Goal: Task Accomplishment & Management: Manage account settings

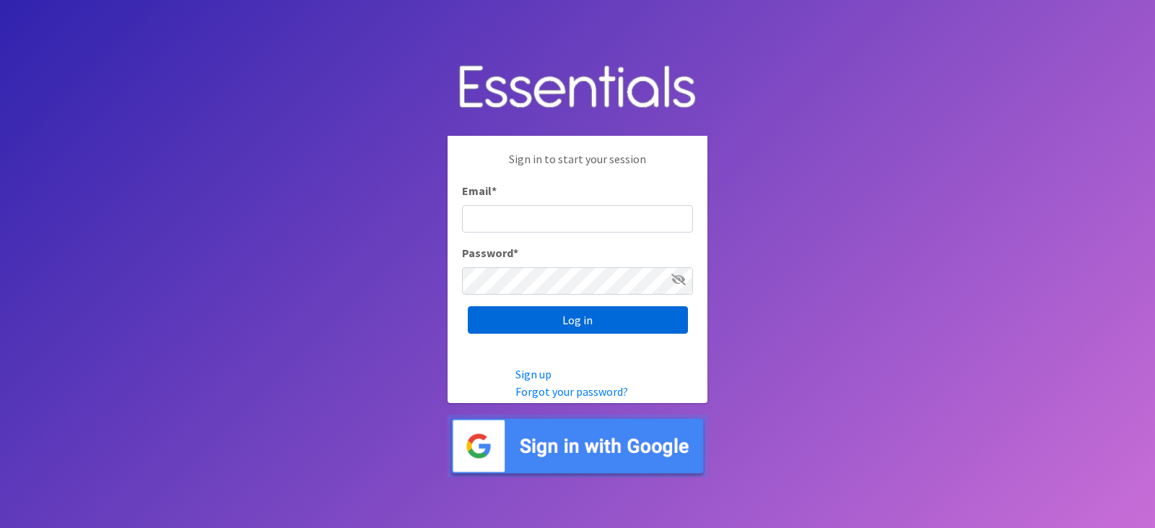
type input "[EMAIL_ADDRESS][DOMAIN_NAME]"
click at [603, 321] on input "Log in" at bounding box center [578, 319] width 220 height 27
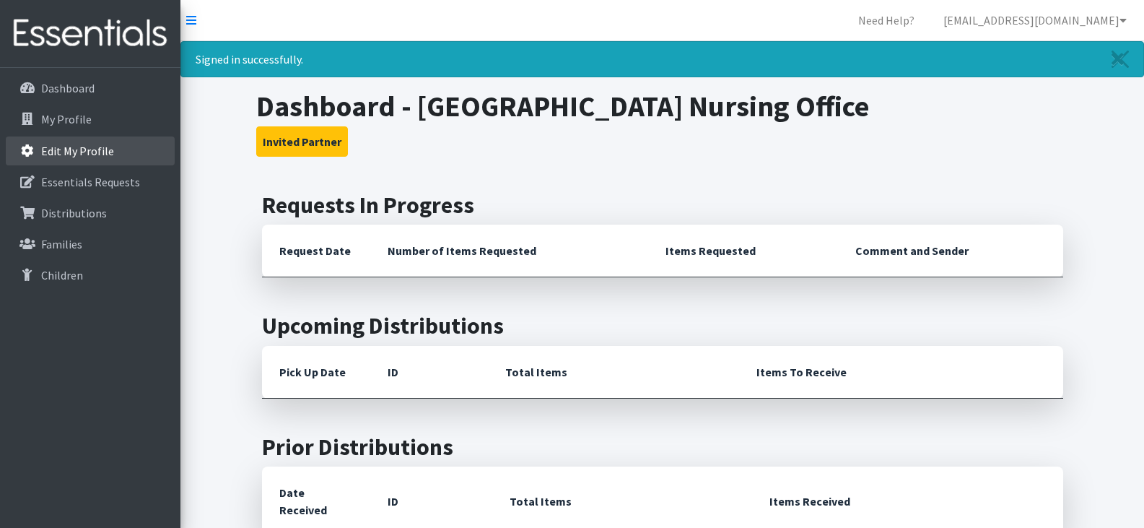
click at [60, 146] on p "Edit My Profile" at bounding box center [77, 151] width 73 height 14
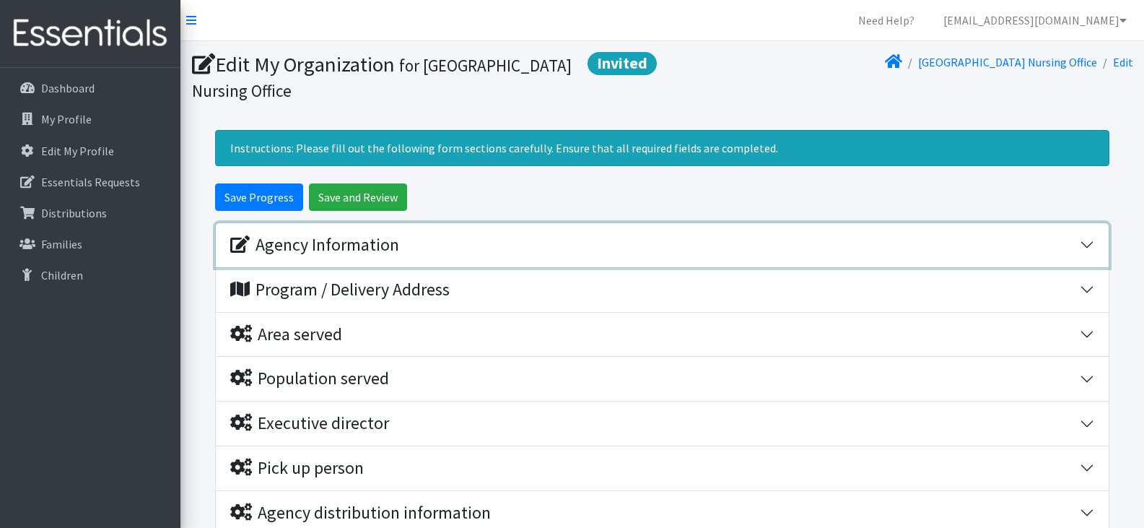
click at [1083, 249] on button "Agency Information" at bounding box center [662, 245] width 893 height 44
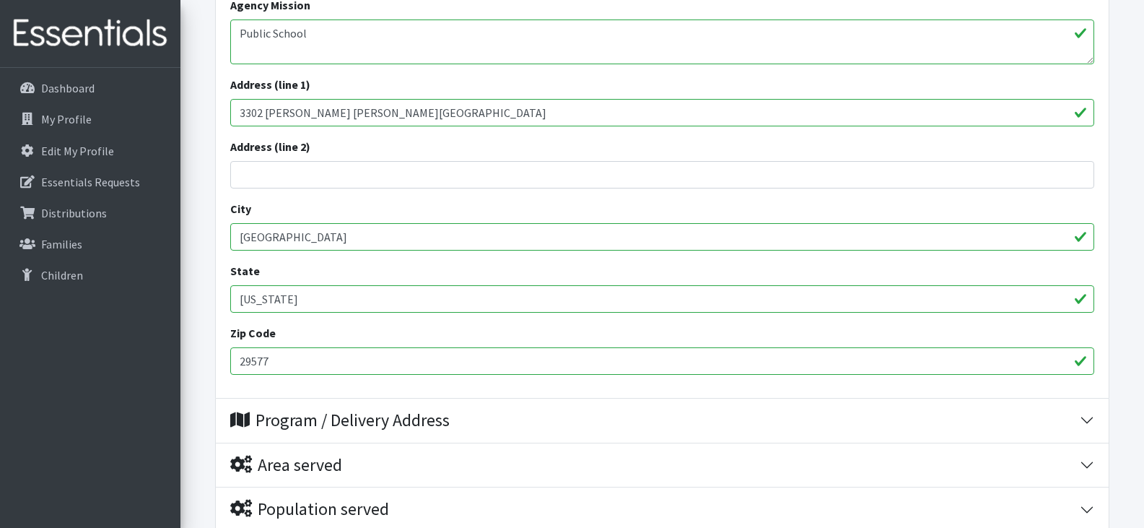
scroll to position [539, 0]
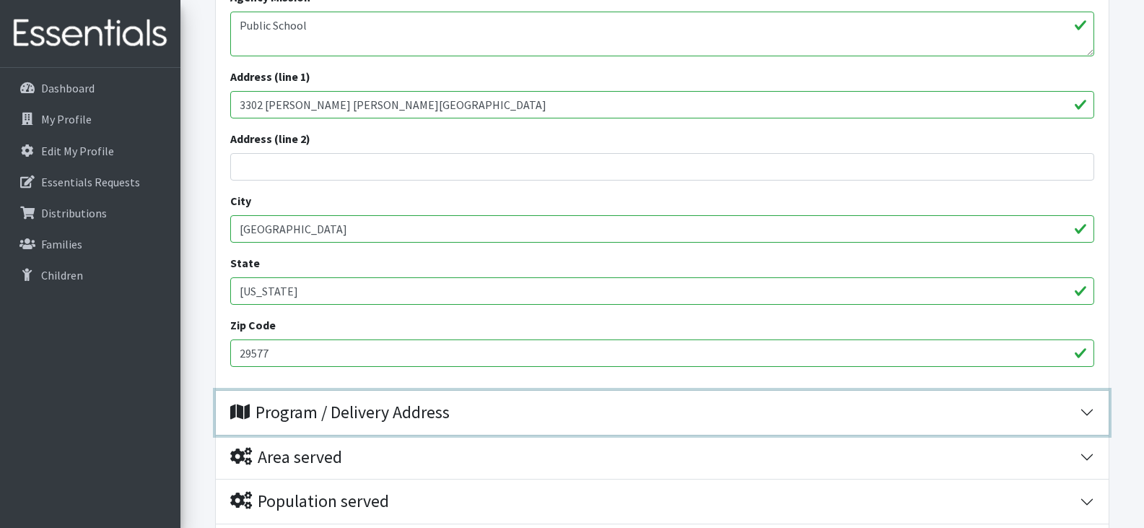
click at [1091, 405] on button "Program / Delivery Address" at bounding box center [662, 413] width 893 height 44
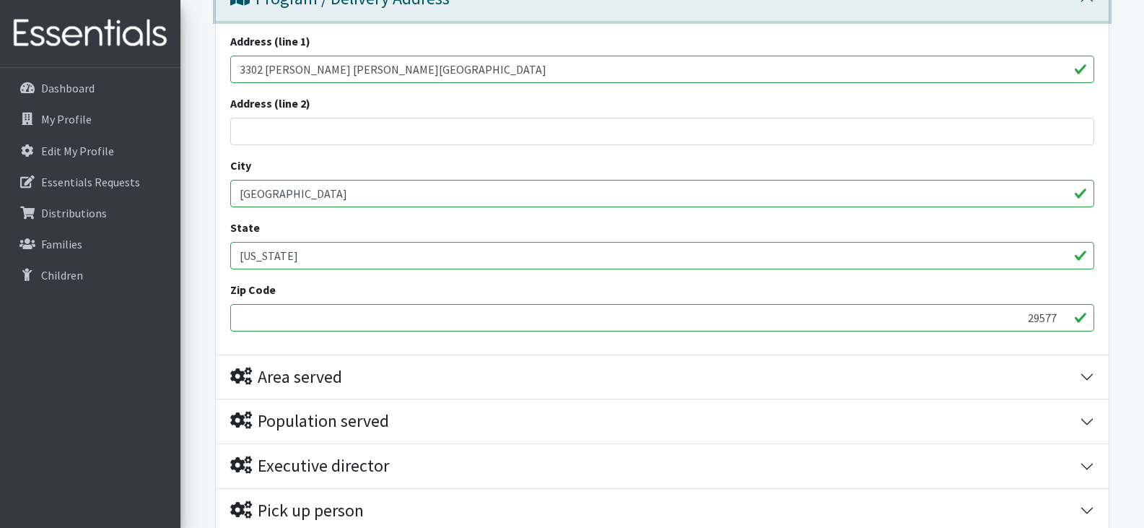
scroll to position [960, 0]
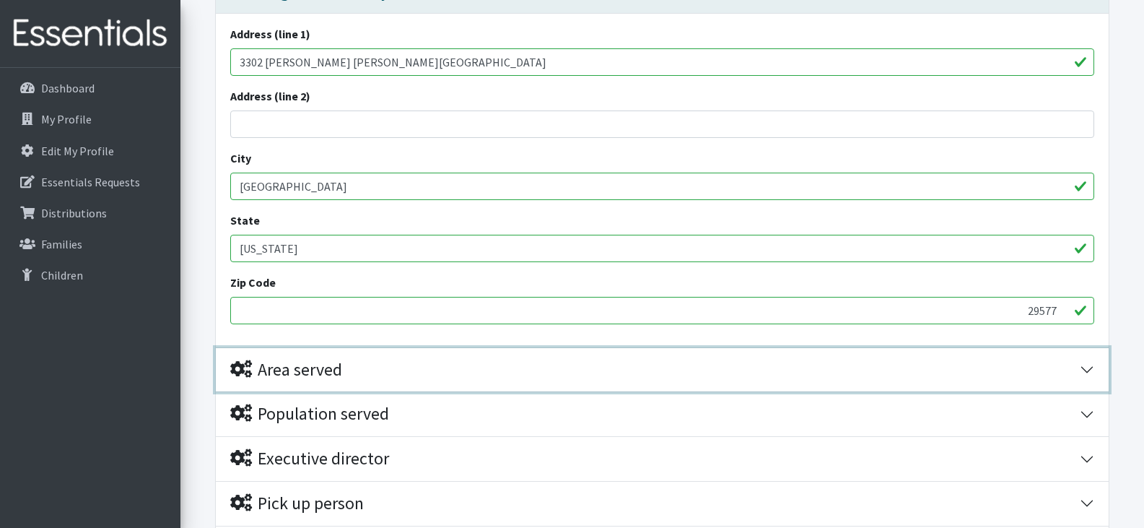
click at [1086, 364] on button "Area served" at bounding box center [662, 370] width 893 height 44
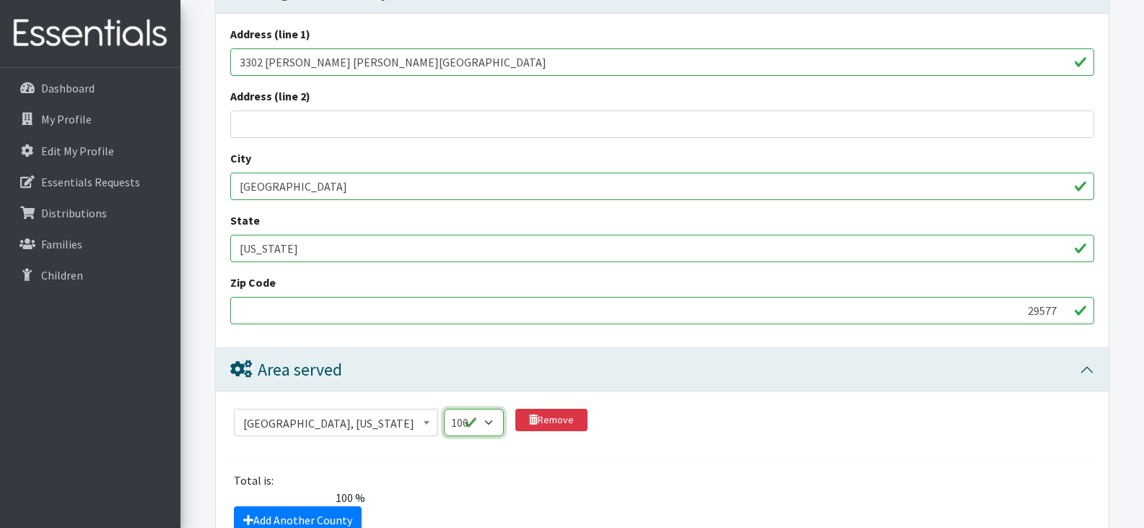
click at [457, 420] on select "1 2 3 4 5 6 7 8 9 10 11 12 13 14 15 16 17 18 19 20 21 22 23 24 25 26 27 28 29 3…" at bounding box center [474, 422] width 60 height 27
click at [444, 409] on select "1 2 3 4 5 6 7 8 9 10 11 12 13 14 15 16 17 18 19 20 21 22 23 24 25 26 27 28 29 3…" at bounding box center [474, 422] width 60 height 27
click at [459, 420] on select "1 2 3 4 5 6 7 8 9 10 11 12 13 14 15 16 17 18 19 20 21 22 23 24 25 26 27 28 29 3…" at bounding box center [474, 422] width 60 height 27
select select "100"
click at [444, 409] on select "1 2 3 4 5 6 7 8 9 10 11 12 13 14 15 16 17 18 19 20 21 22 23 24 25 26 27 28 29 3…" at bounding box center [474, 422] width 60 height 27
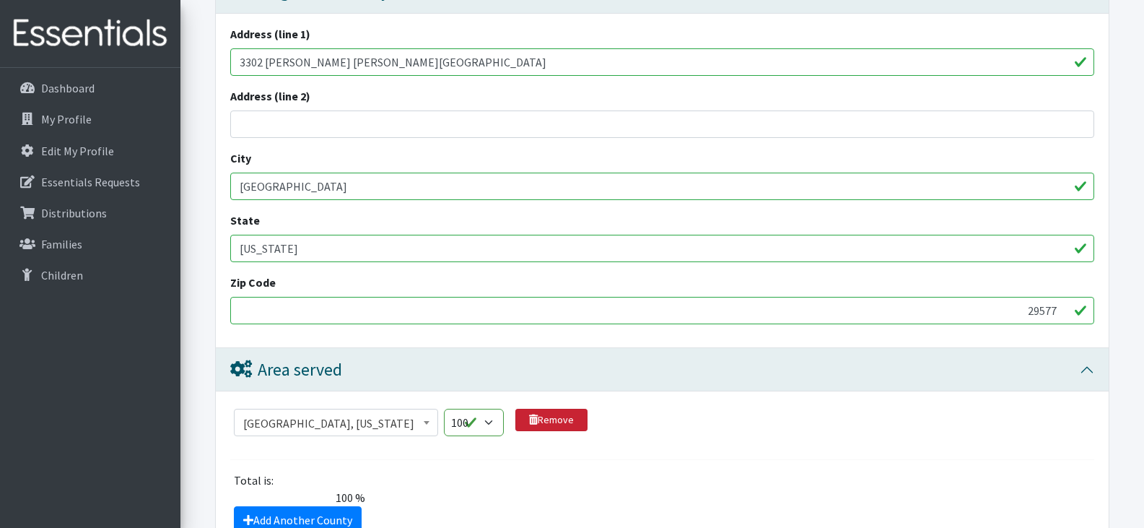
click at [536, 420] on link "Remove" at bounding box center [551, 420] width 72 height 22
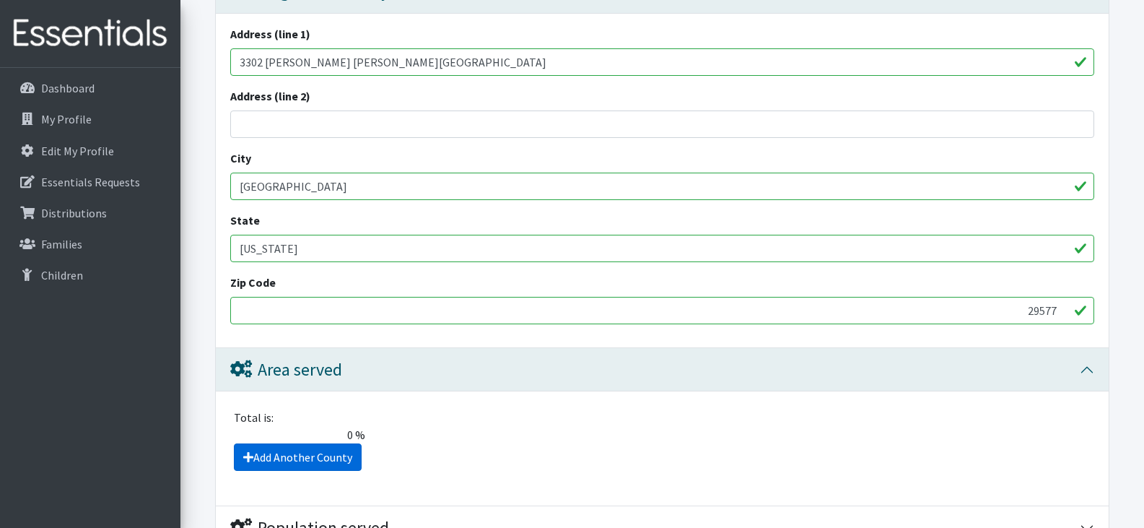
click at [323, 454] on link "Add Another County" at bounding box center [298, 456] width 128 height 27
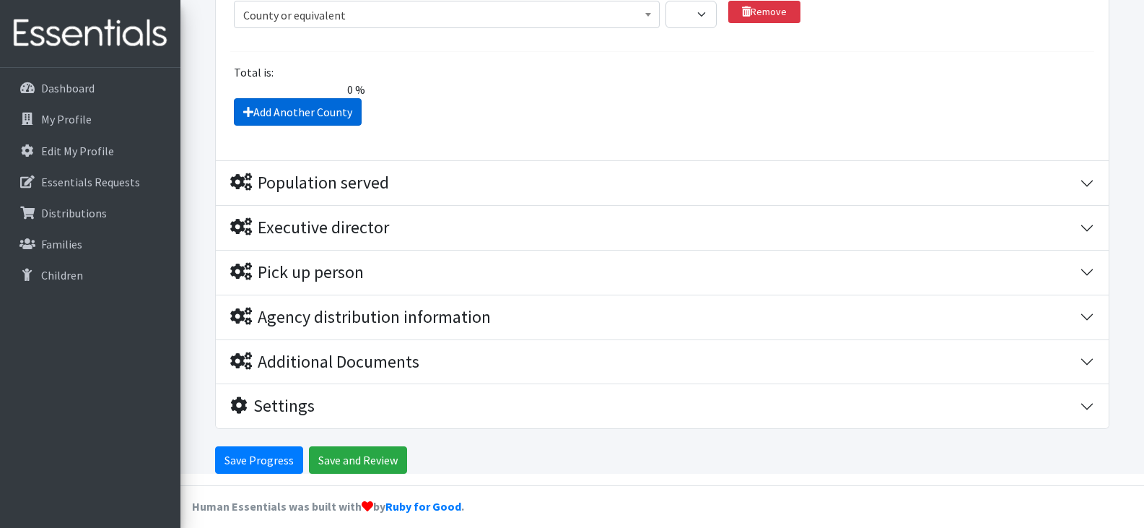
scroll to position [1368, 0]
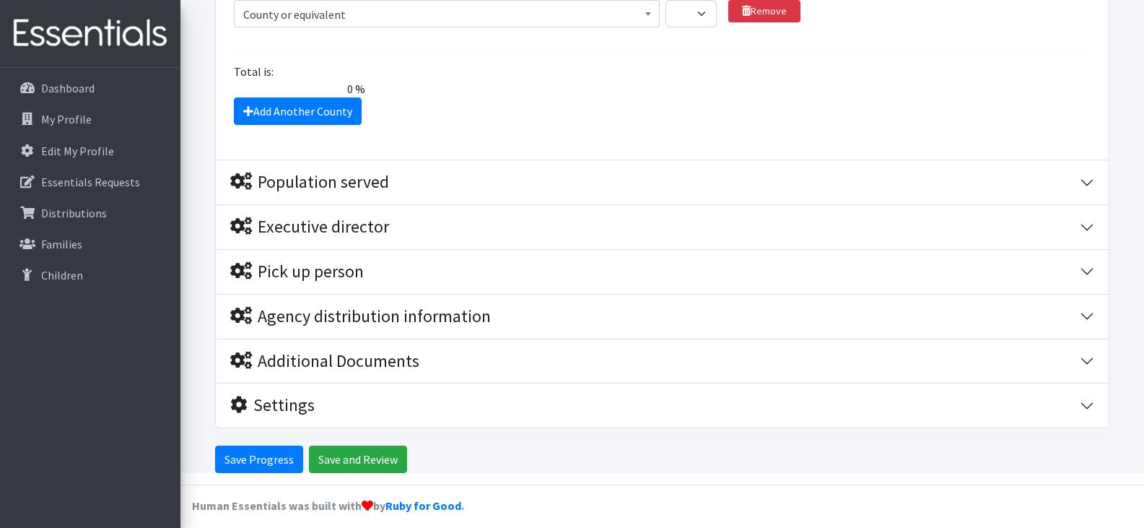
click at [492, 12] on span "County or equivalent" at bounding box center [446, 14] width 407 height 20
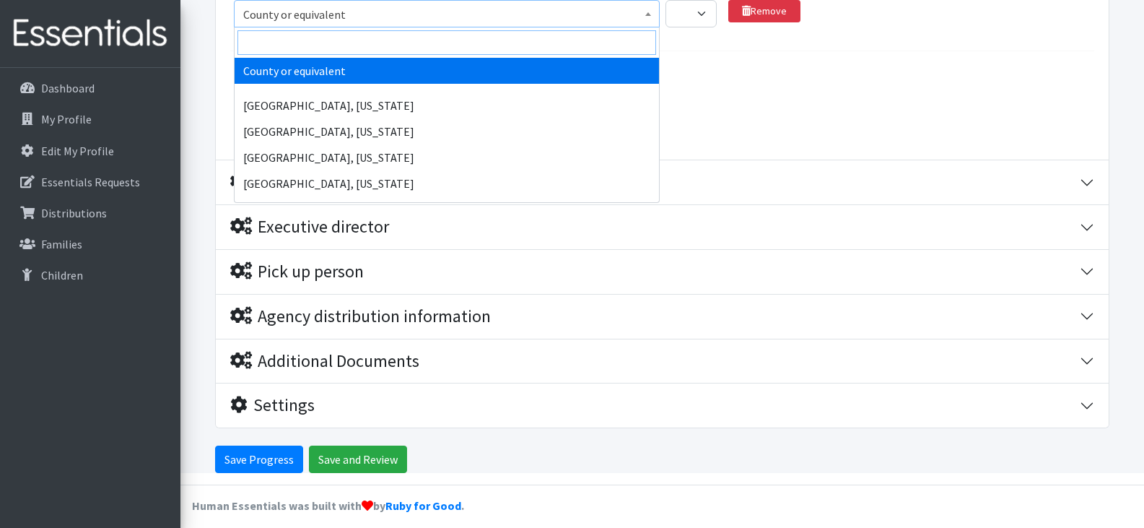
click at [379, 42] on input "search" at bounding box center [447, 42] width 419 height 25
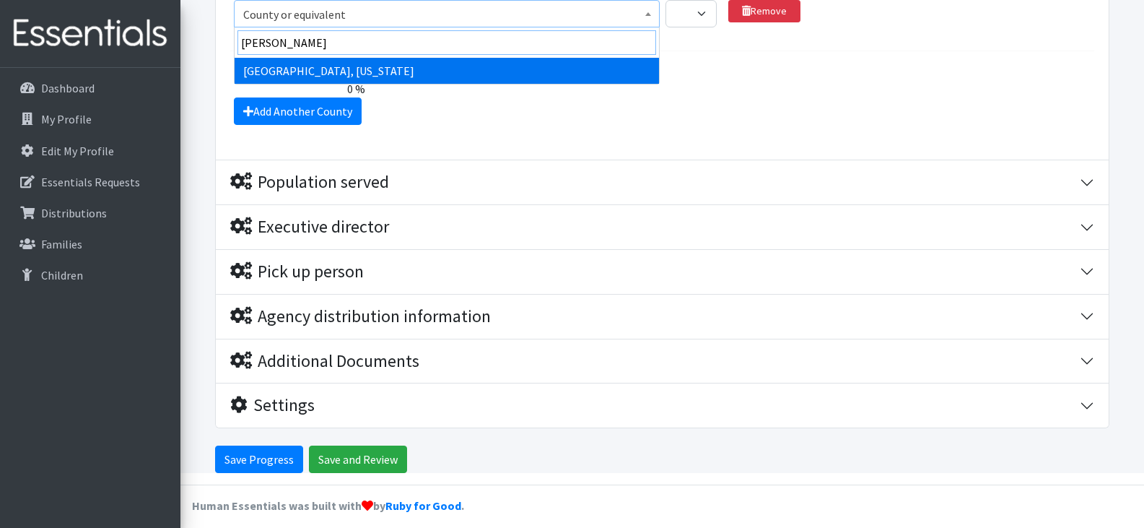
type input "horr"
select select "1313"
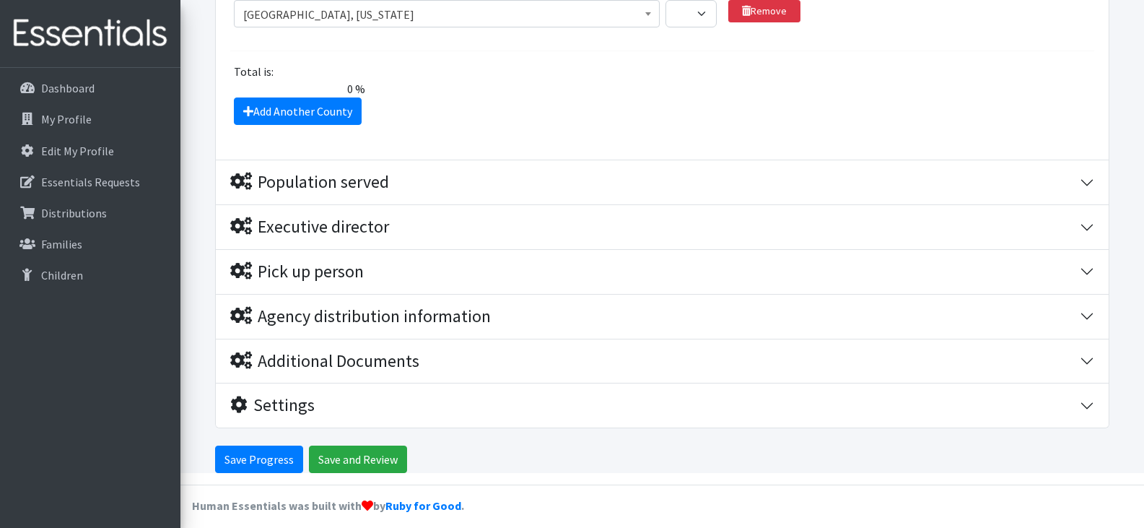
click at [363, 84] on span "0 %" at bounding box center [298, 88] width 146 height 17
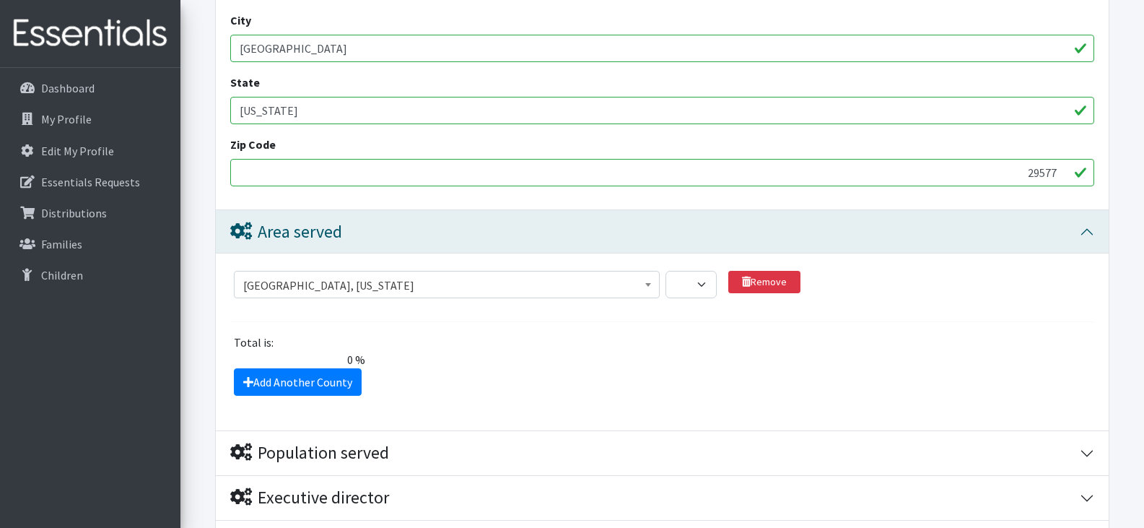
scroll to position [1095, 0]
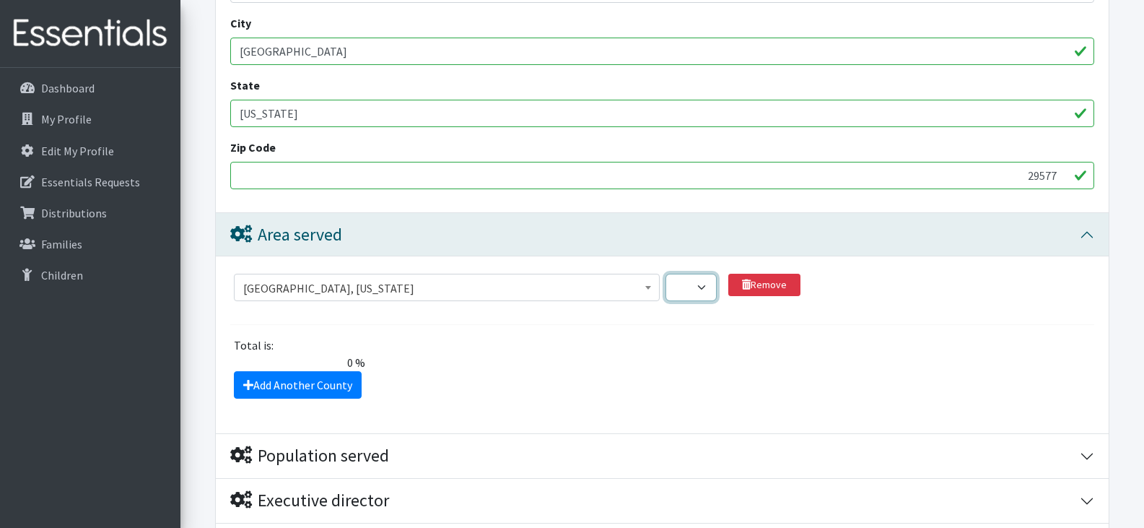
click at [707, 282] on select "1 2 3 4 5 6 7 8 9 10 11 12 13 14 15 16 17 18 19 20 21 22 23 24 25 26 27 28 29 3…" at bounding box center [691, 287] width 51 height 27
click at [666, 274] on select "1 2 3 4 5 6 7 8 9 10 11 12 13 14 15 16 17 18 19 20 21 22 23 24 25 26 27 28 29 3…" at bounding box center [691, 287] width 51 height 27
click at [702, 284] on select "1 2 3 4 5 6 7 8 9 10 11 12 13 14 15 16 17 18 19 20 21 22 23 24 25 26 27 28 29 3…" at bounding box center [691, 287] width 51 height 27
select select "100"
click at [666, 274] on select "1 2 3 4 5 6 7 8 9 10 11 12 13 14 15 16 17 18 19 20 21 22 23 24 25 26 27 28 29 3…" at bounding box center [691, 287] width 51 height 27
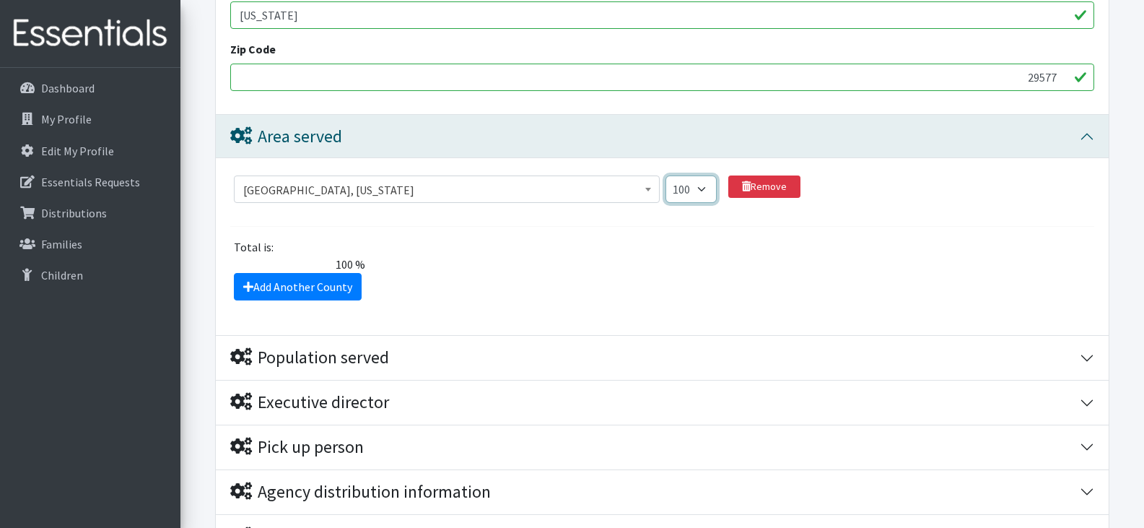
scroll to position [1204, 0]
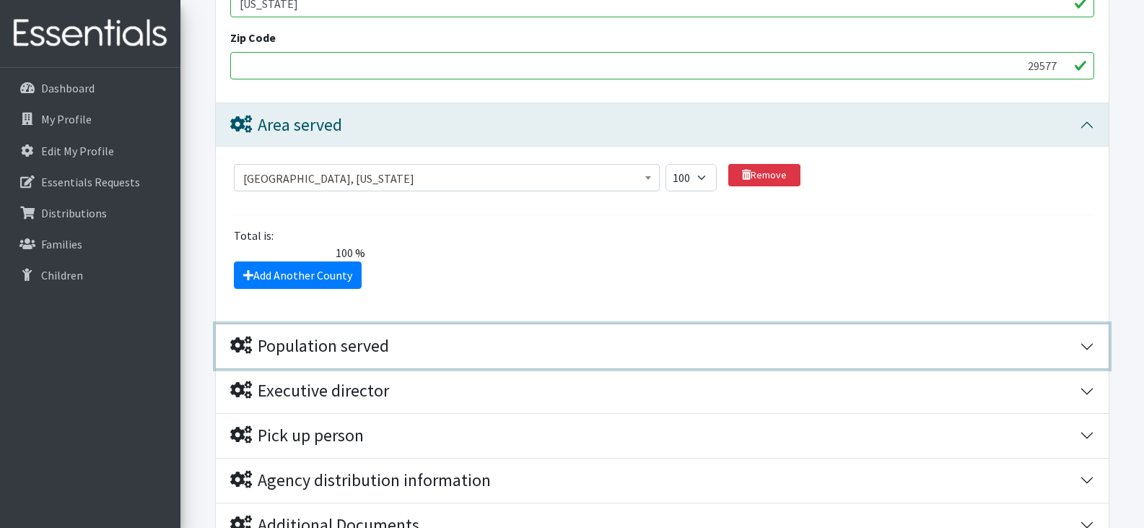
click at [1088, 339] on button "Population served" at bounding box center [662, 346] width 893 height 44
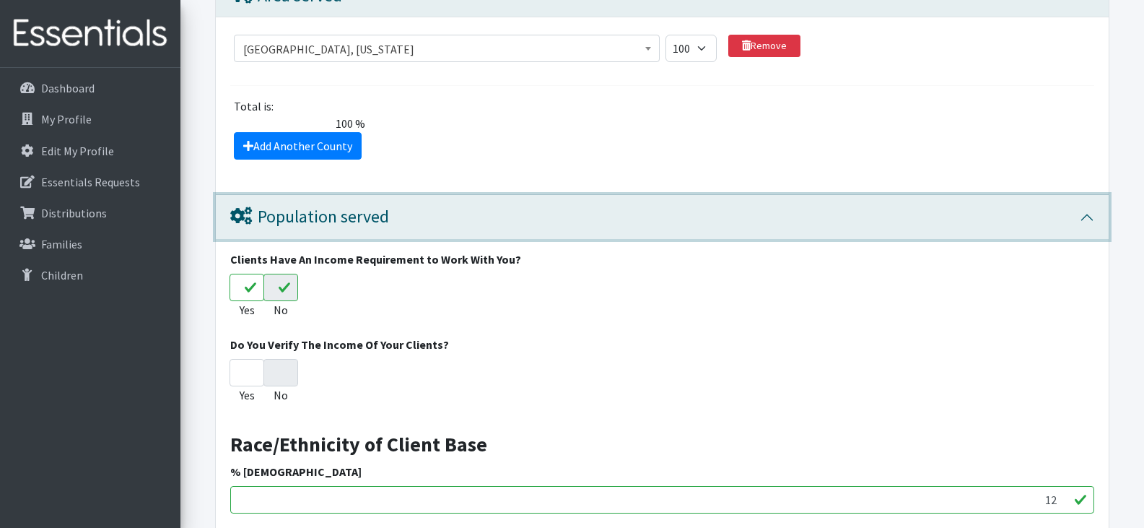
scroll to position [1341, 0]
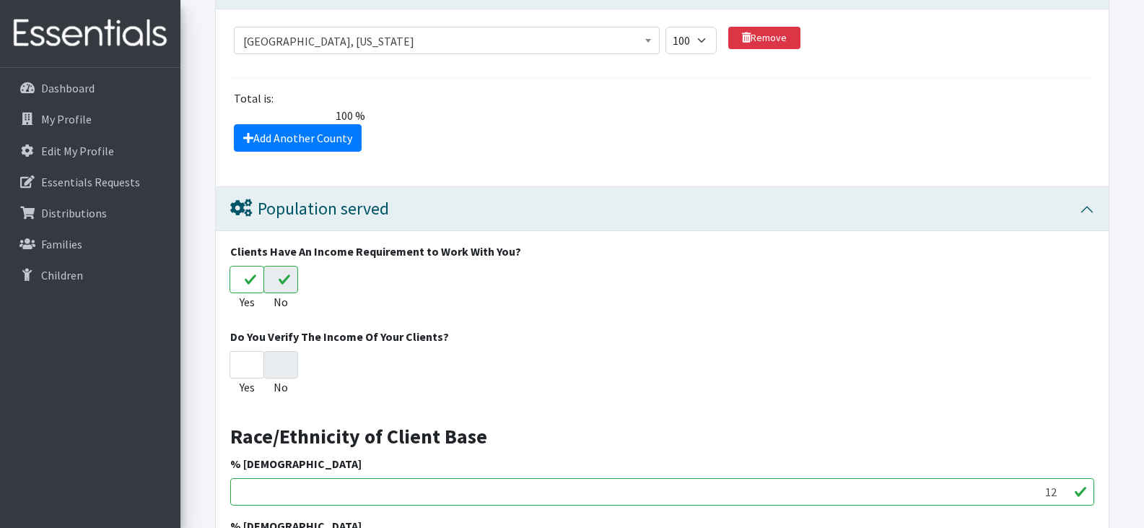
click at [282, 275] on input "No" at bounding box center [281, 279] width 35 height 27
radio input "true"
click at [283, 279] on input "No" at bounding box center [281, 279] width 35 height 27
click at [243, 277] on input "Yes" at bounding box center [247, 279] width 35 height 27
radio input "true"
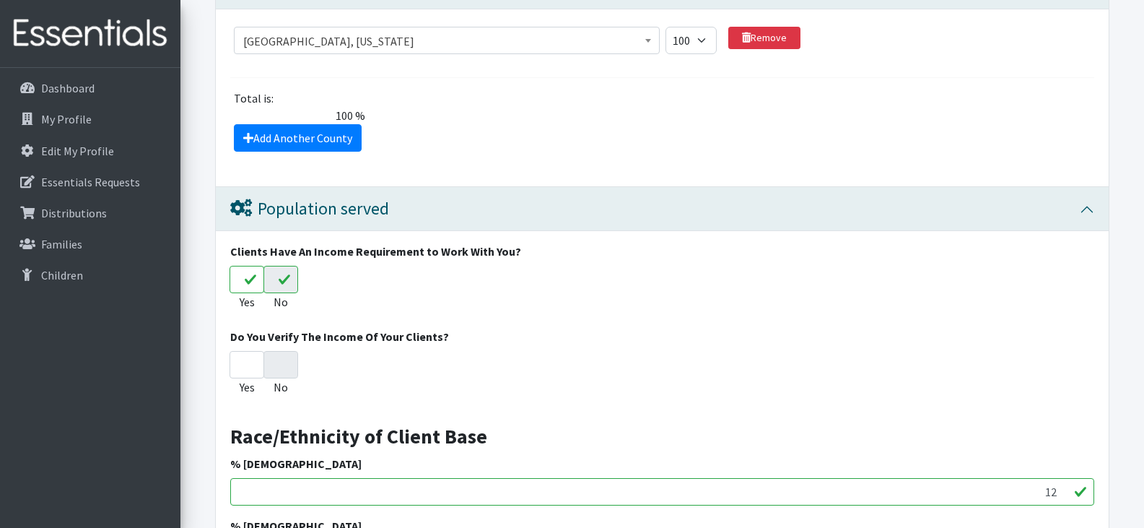
click at [243, 277] on input "Yes" at bounding box center [247, 279] width 35 height 27
click at [245, 277] on input "Yes" at bounding box center [247, 279] width 35 height 27
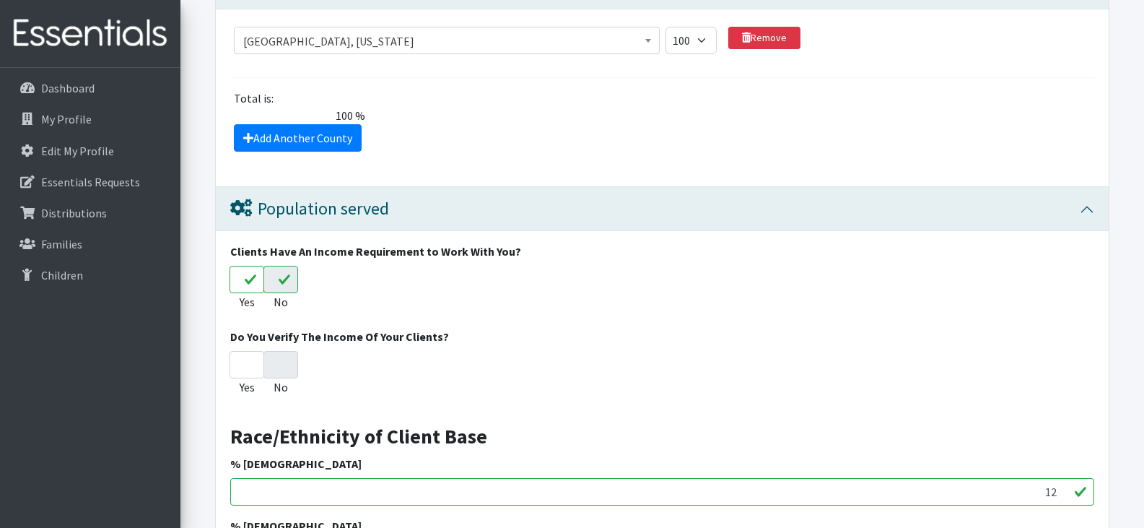
click at [245, 277] on input "Yes" at bounding box center [247, 279] width 35 height 27
click at [248, 279] on input "Yes" at bounding box center [247, 279] width 35 height 27
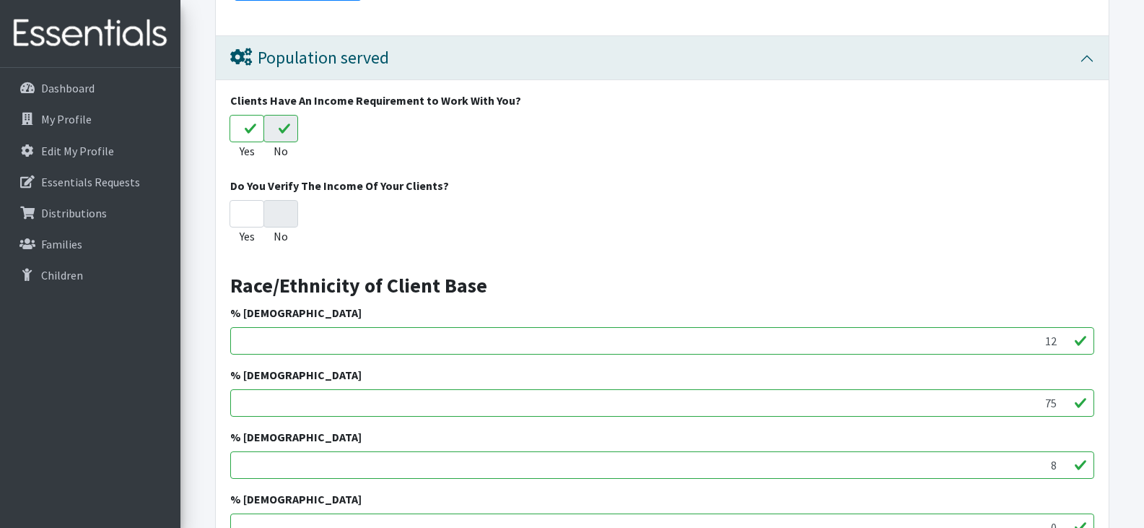
scroll to position [1501, 0]
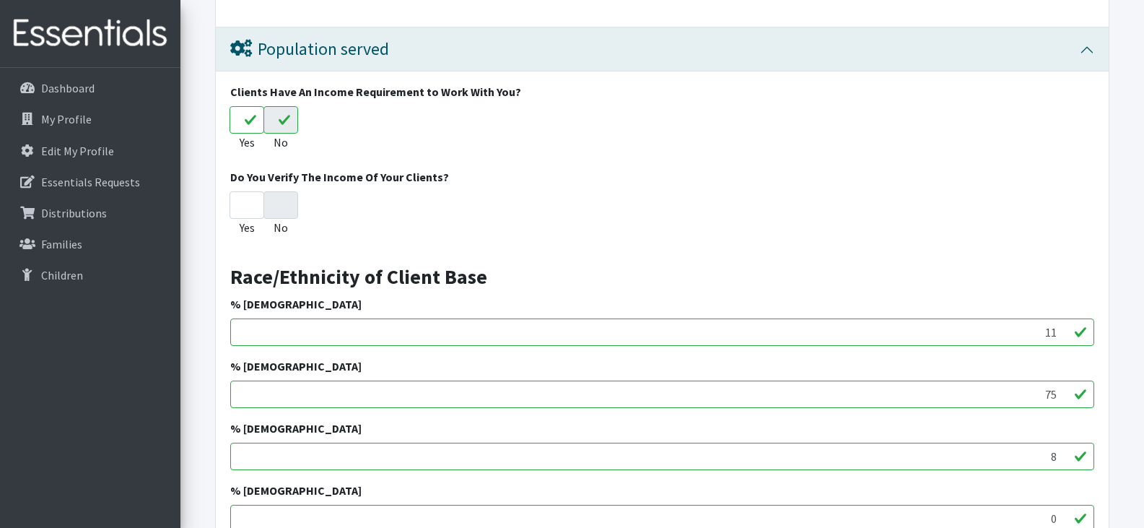
click at [1064, 336] on input "11" at bounding box center [662, 331] width 864 height 27
click at [1064, 336] on input "10" at bounding box center [662, 331] width 864 height 27
click at [1064, 329] on input "11" at bounding box center [662, 331] width 864 height 27
click at [1064, 329] on input "12" at bounding box center [662, 331] width 864 height 27
click at [1064, 329] on input "13" at bounding box center [662, 331] width 864 height 27
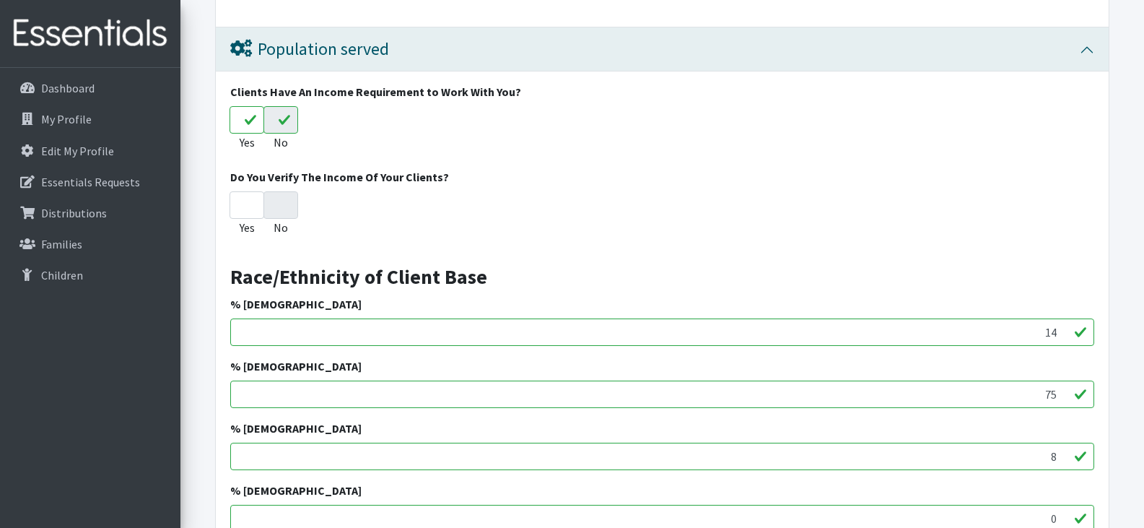
type input "14"
click at [1064, 329] on input "14" at bounding box center [662, 331] width 864 height 27
click at [1063, 388] on input "76" at bounding box center [662, 393] width 864 height 27
click at [1063, 388] on input "77" at bounding box center [662, 393] width 864 height 27
click at [1063, 388] on input "78" at bounding box center [662, 393] width 864 height 27
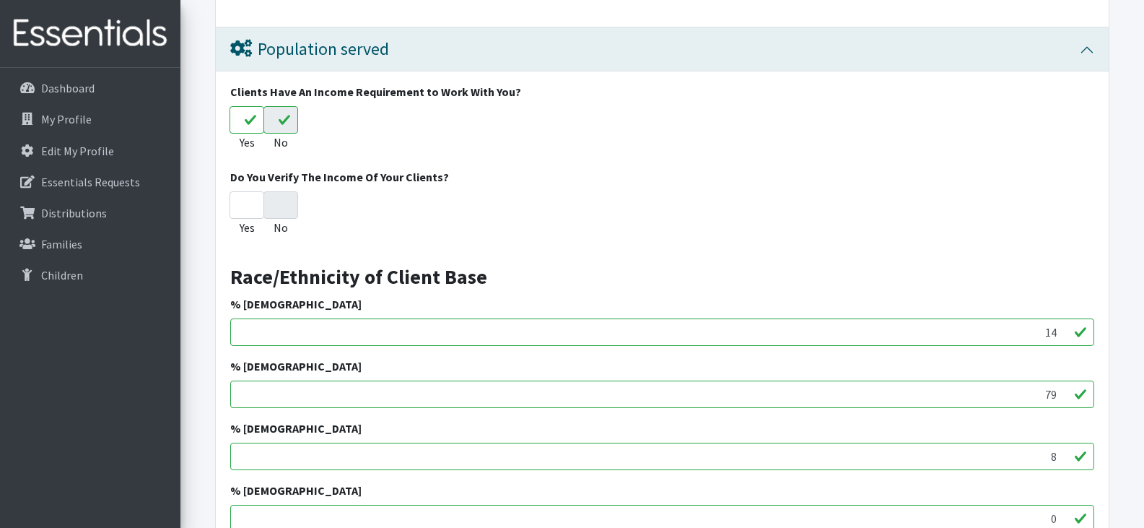
click at [1063, 388] on input "79" at bounding box center [662, 393] width 864 height 27
click at [1063, 388] on input "80" at bounding box center [662, 393] width 864 height 27
click at [1063, 388] on input "81" at bounding box center [662, 393] width 864 height 27
click at [1063, 388] on input "82" at bounding box center [662, 393] width 864 height 27
click at [1063, 388] on input "83" at bounding box center [662, 393] width 864 height 27
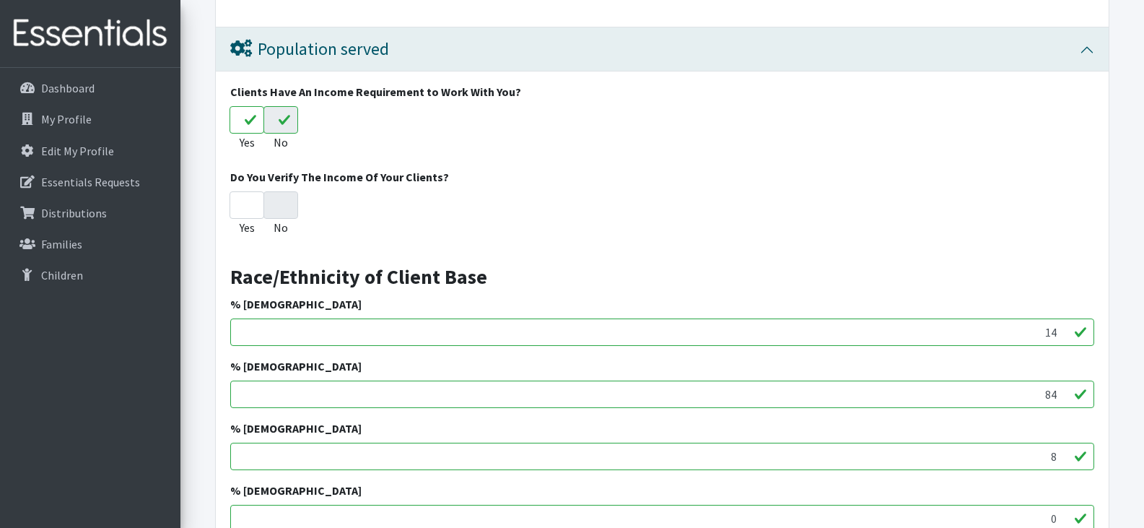
click at [1063, 388] on input "84" at bounding box center [662, 393] width 864 height 27
click at [1063, 388] on input "85" at bounding box center [662, 393] width 864 height 27
click at [1063, 388] on input "86" at bounding box center [662, 393] width 864 height 27
click at [1063, 388] on input "87" at bounding box center [662, 393] width 864 height 27
click at [1063, 388] on input "88" at bounding box center [662, 393] width 864 height 27
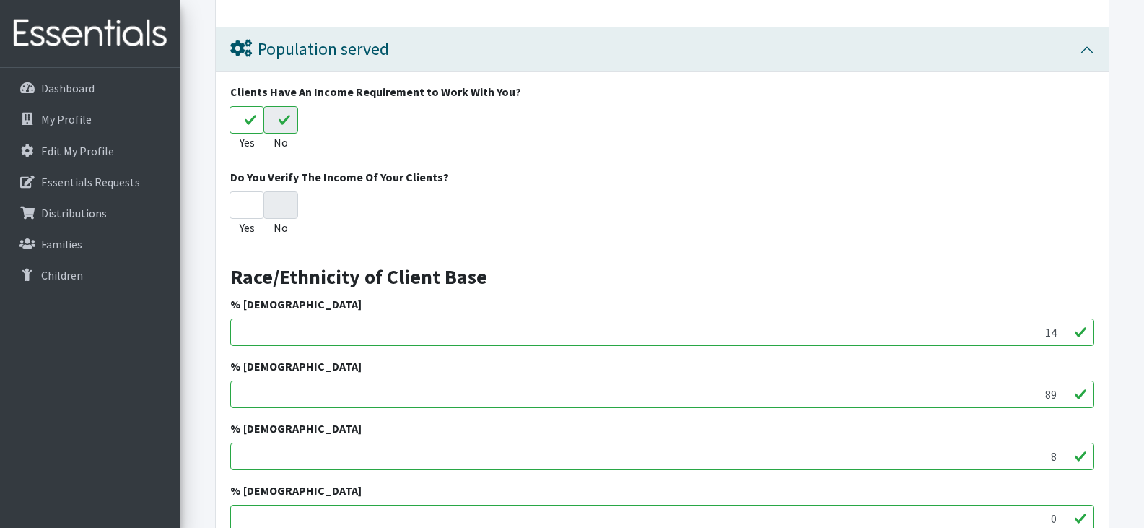
click at [1063, 388] on input "89" at bounding box center [662, 393] width 864 height 27
click at [1063, 388] on input "105" at bounding box center [662, 393] width 864 height 27
type input "68"
click at [1060, 398] on input "68" at bounding box center [662, 393] width 864 height 27
click at [1063, 451] on input "9" at bounding box center [662, 456] width 864 height 27
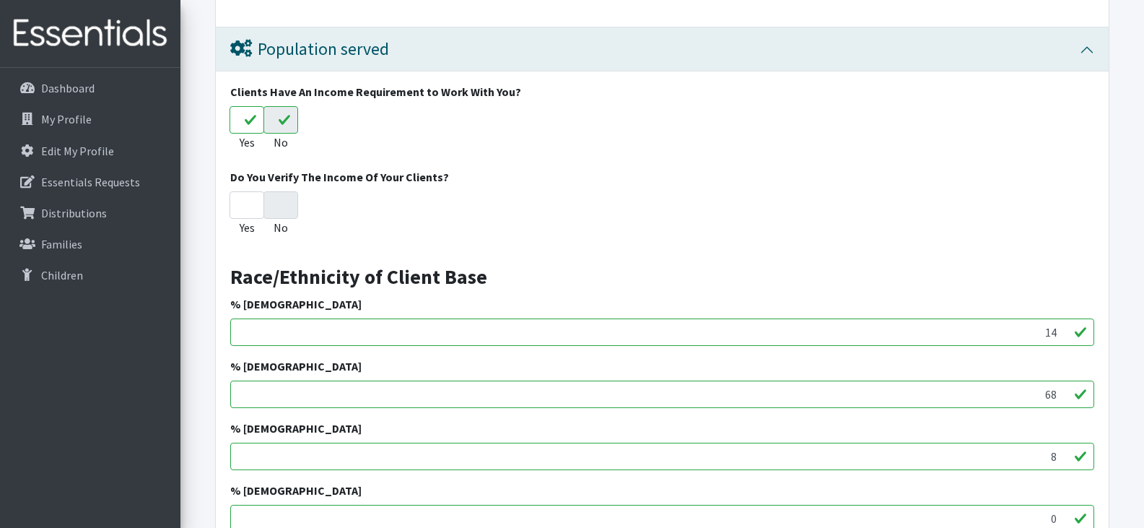
click at [1063, 459] on input "8" at bounding box center [662, 456] width 864 height 27
click at [1063, 452] on input "9" at bounding box center [662, 456] width 864 height 27
click at [1063, 452] on input "10" at bounding box center [662, 456] width 864 height 27
click at [1063, 452] on input "11" at bounding box center [662, 456] width 864 height 27
click at [1063, 452] on input "12" at bounding box center [662, 456] width 864 height 27
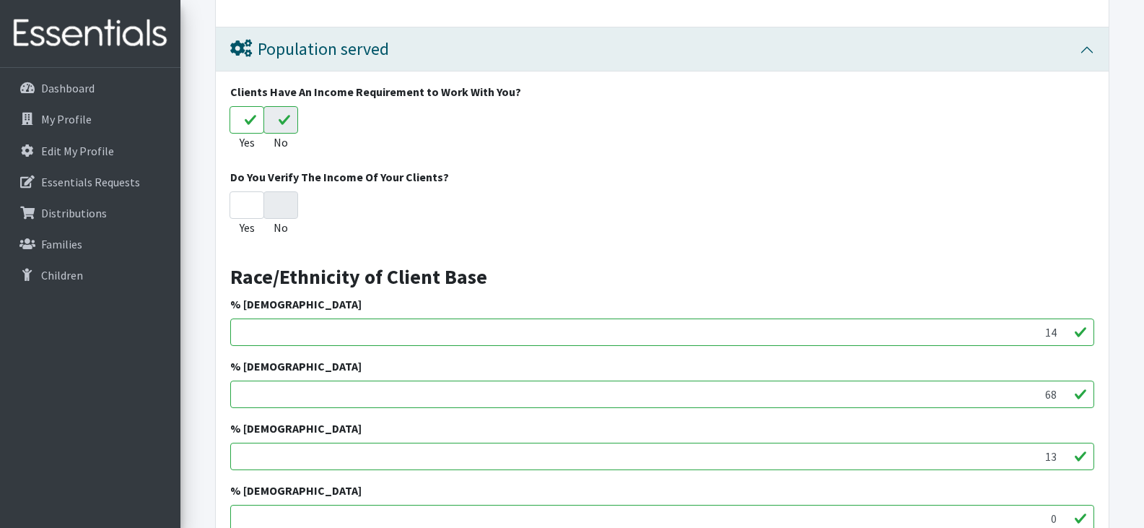
type input "13"
click at [1063, 452] on input "13" at bounding box center [662, 456] width 864 height 27
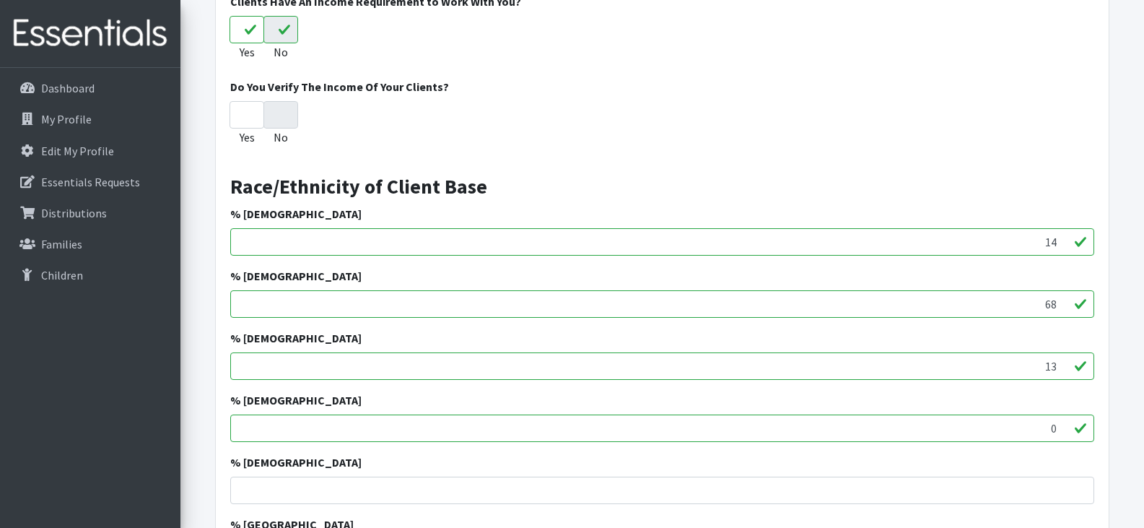
scroll to position [1600, 0]
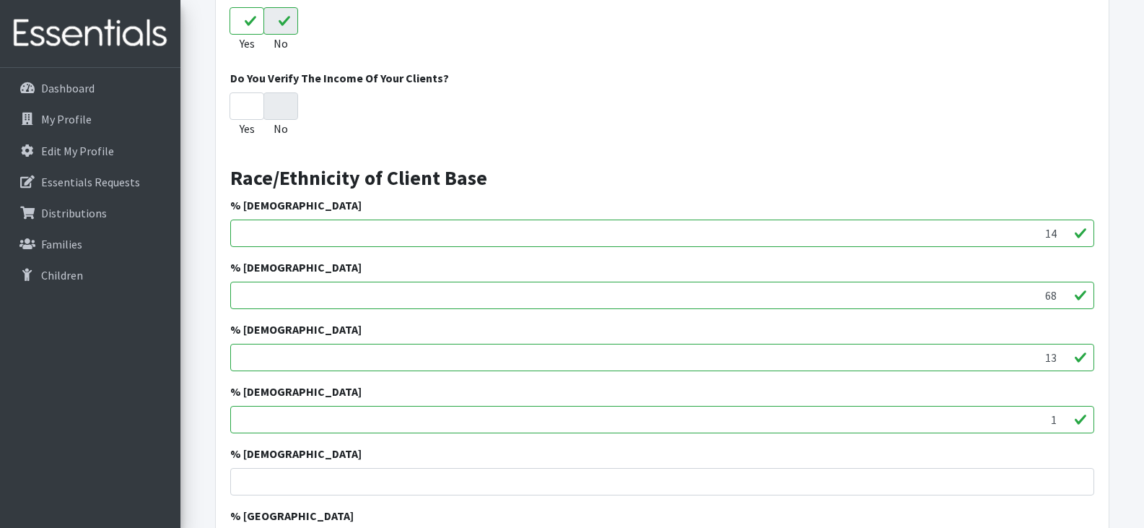
type input "1"
click at [1063, 414] on input "1" at bounding box center [662, 419] width 864 height 27
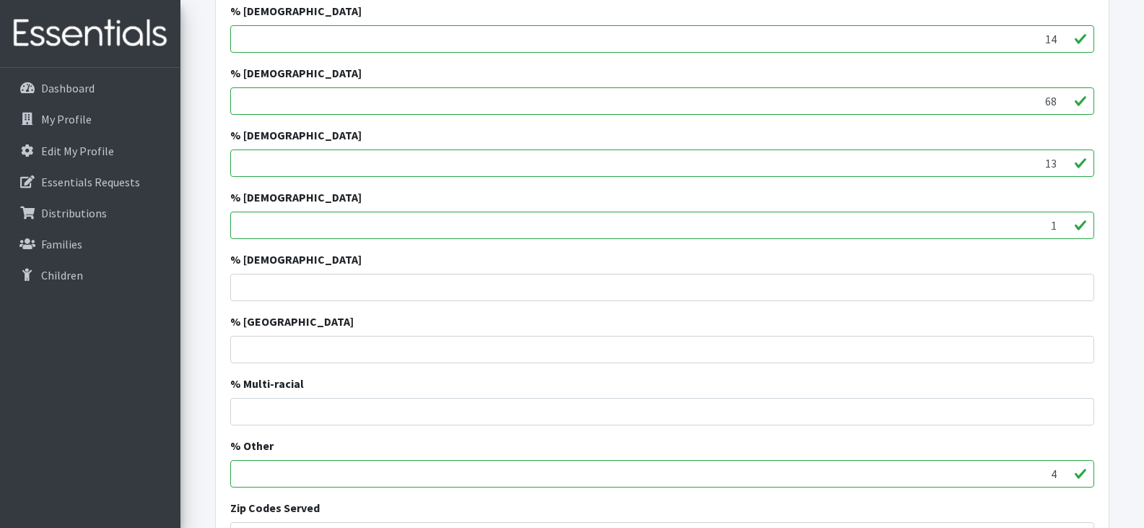
type input "4"
click at [1063, 477] on input "4" at bounding box center [662, 473] width 864 height 27
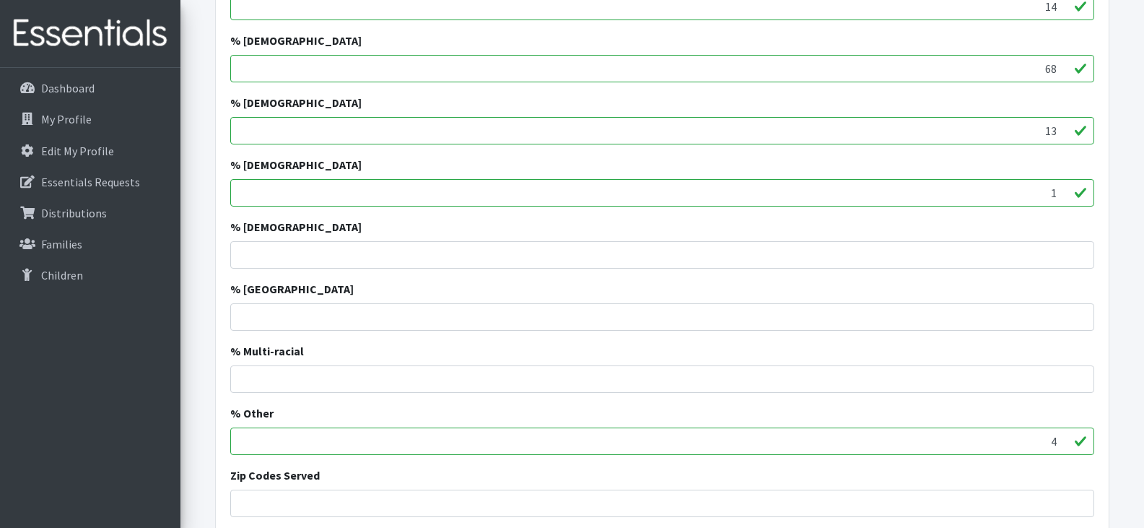
scroll to position [1835, 0]
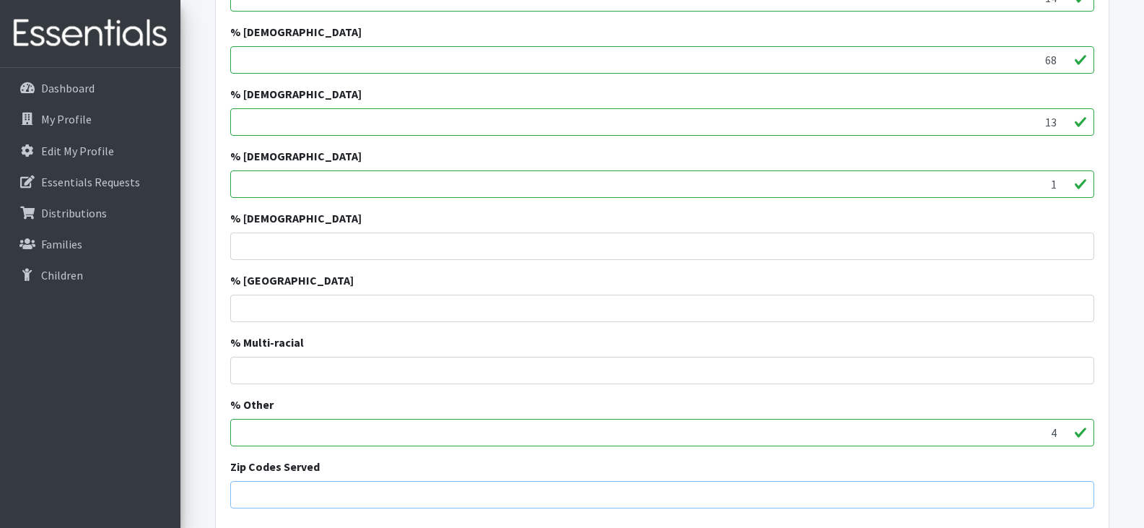
click at [499, 497] on input "Zip Codes Served" at bounding box center [662, 494] width 864 height 27
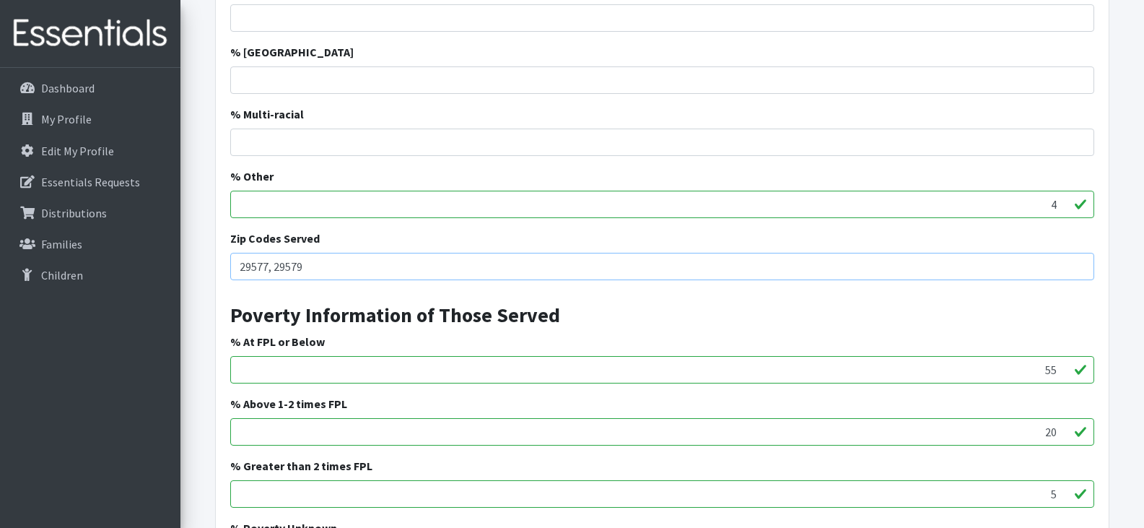
scroll to position [2106, 0]
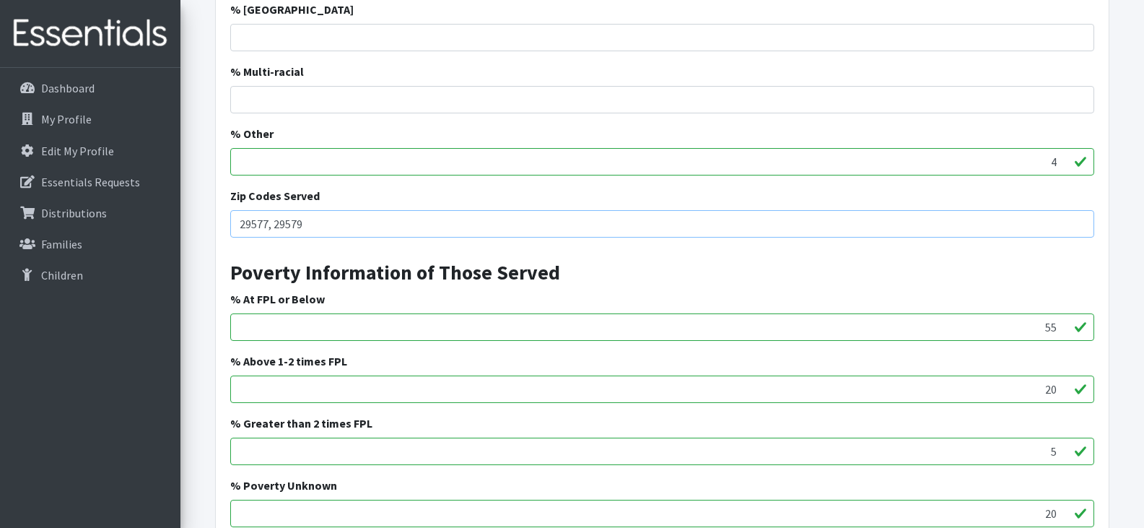
type input "29577, 29579"
click at [1062, 327] on input "54" at bounding box center [662, 326] width 864 height 27
type input "5"
type input "17"
click at [1054, 390] on input "20" at bounding box center [662, 388] width 864 height 27
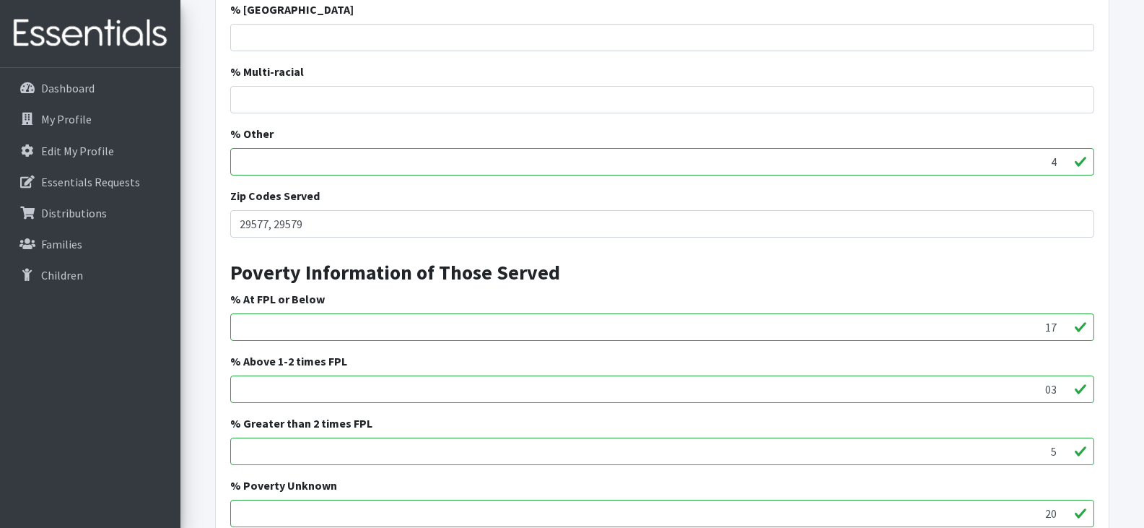
type input "0"
type input "35"
click at [1056, 451] on input "5" at bounding box center [662, 451] width 864 height 27
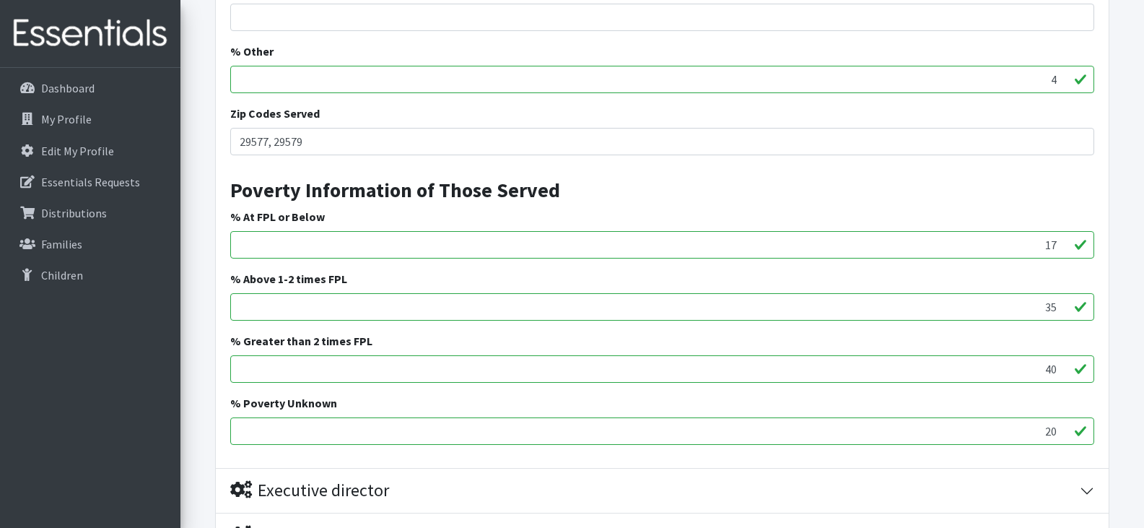
scroll to position [2193, 0]
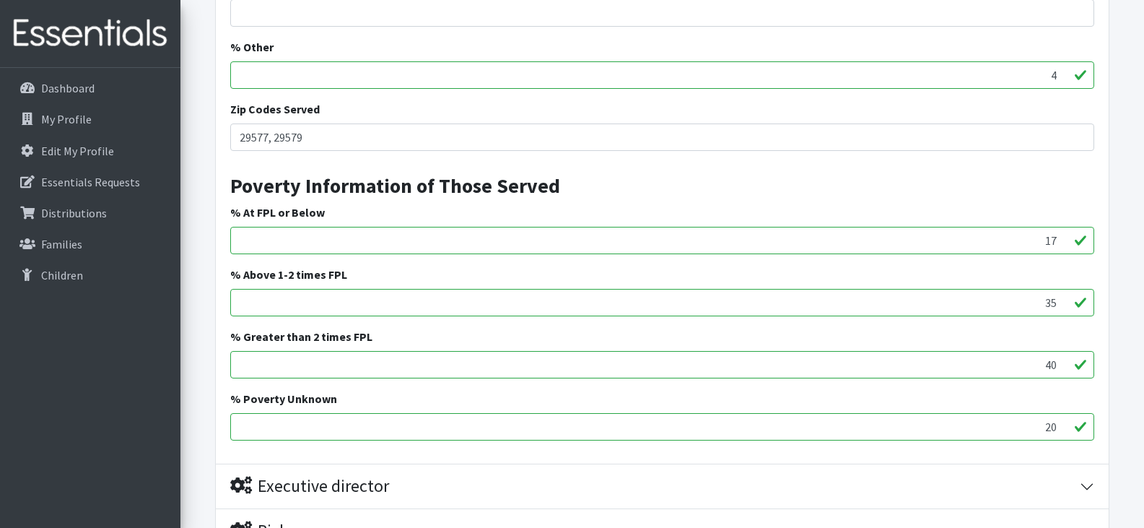
type input "40"
click at [1056, 425] on input "20" at bounding box center [662, 426] width 864 height 27
type input "2"
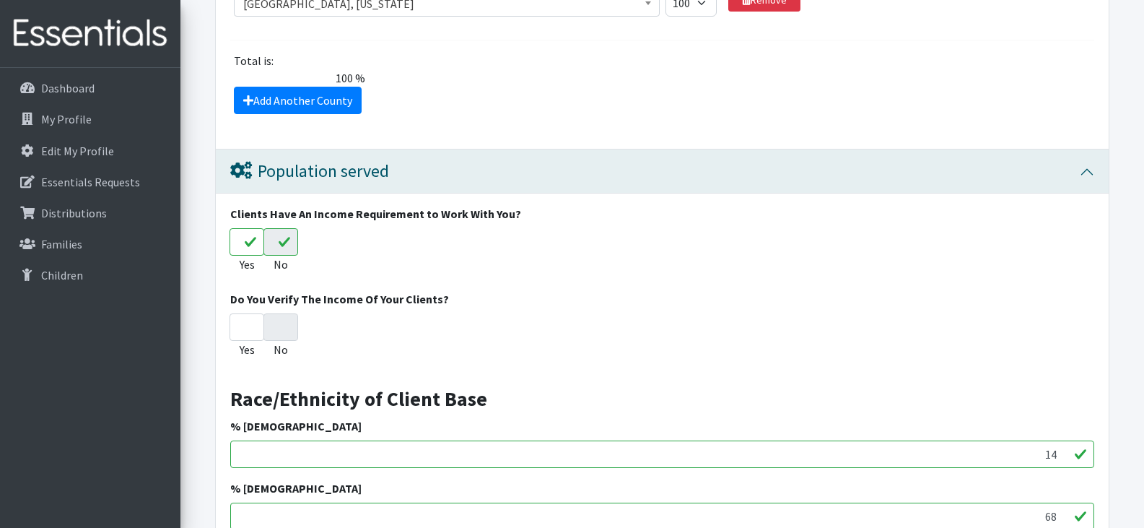
scroll to position [1288, 0]
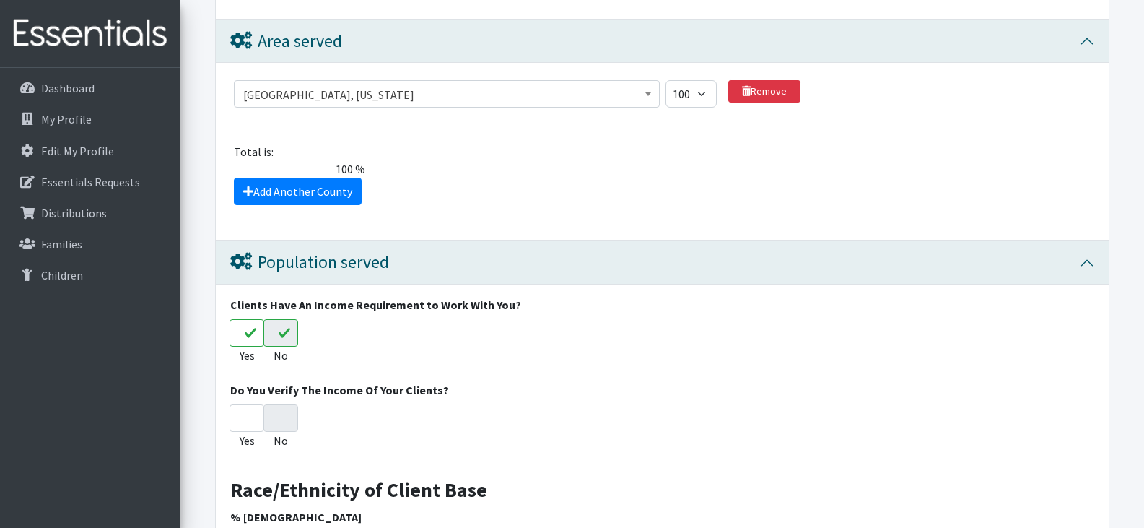
type input "8"
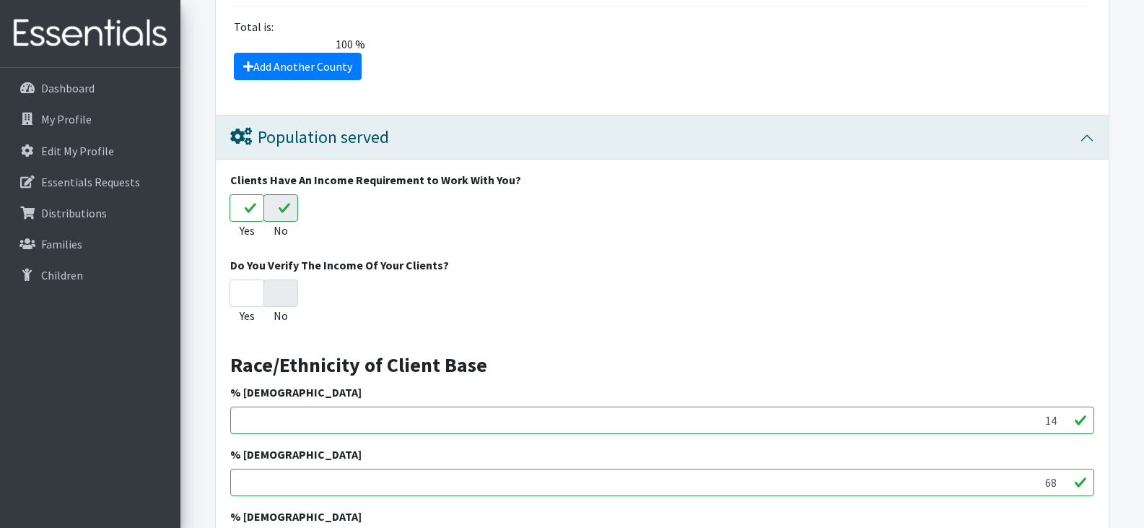
scroll to position [1404, 0]
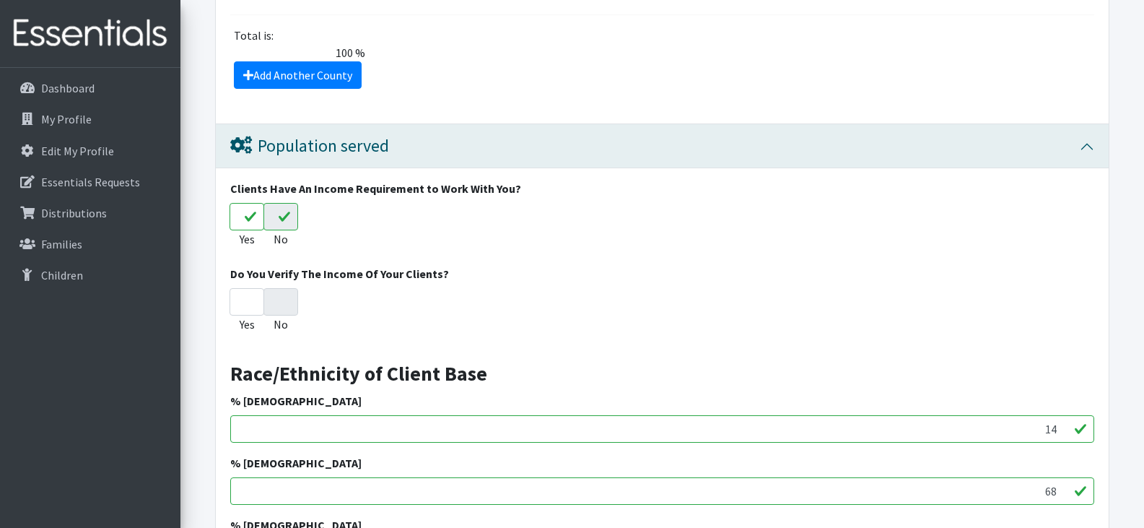
click at [251, 214] on input "Yes" at bounding box center [247, 216] width 35 height 27
click at [243, 295] on input "Yes" at bounding box center [247, 301] width 35 height 27
radio input "true"
click at [243, 295] on input "Yes" at bounding box center [247, 301] width 35 height 27
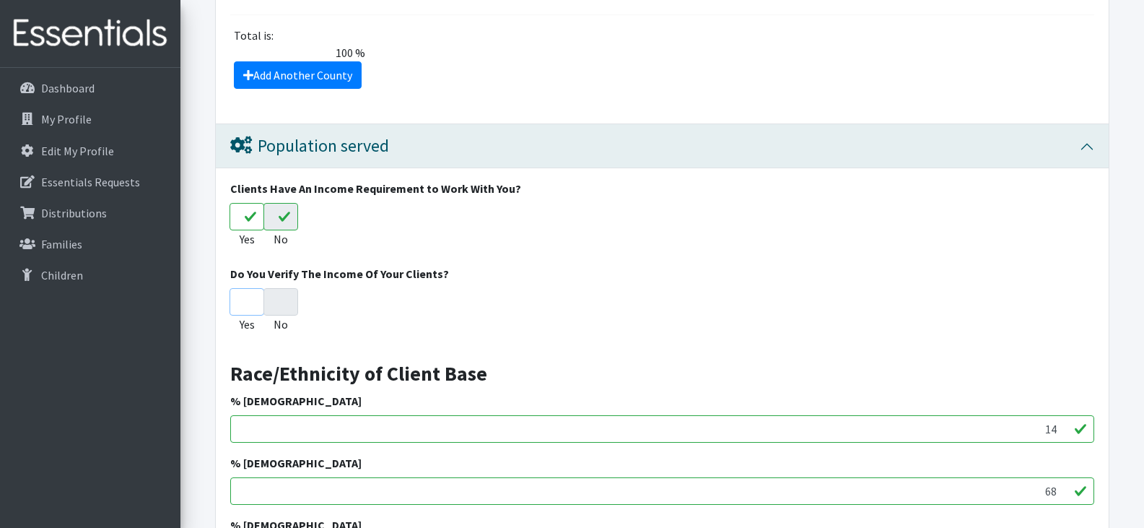
click at [243, 295] on input "Yes" at bounding box center [247, 301] width 35 height 27
click at [277, 295] on input "No" at bounding box center [281, 301] width 35 height 27
radio input "true"
click at [277, 295] on input "No" at bounding box center [281, 301] width 35 height 27
click at [246, 214] on input "Yes" at bounding box center [247, 216] width 35 height 27
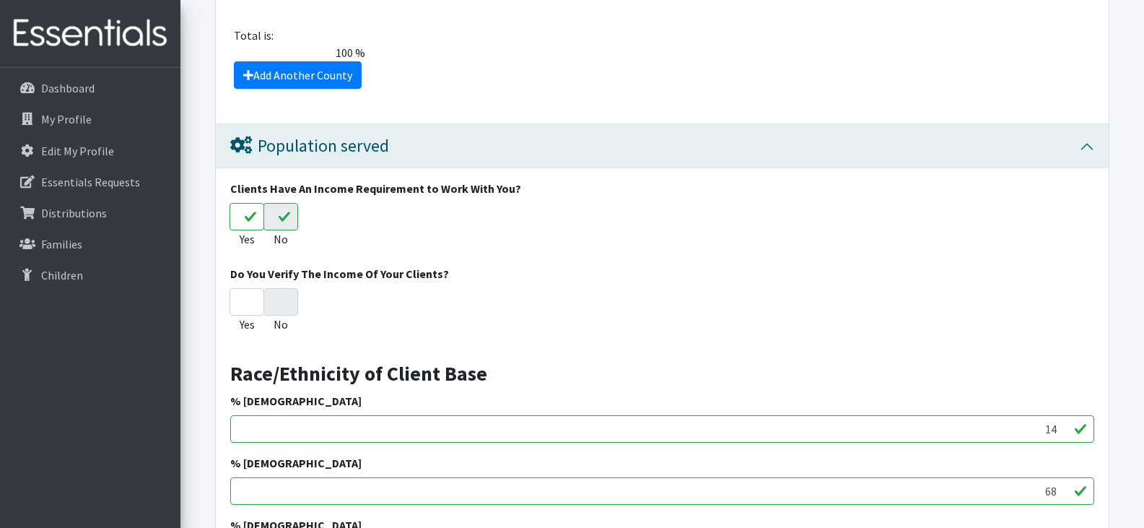
click at [246, 214] on input "Yes" at bounding box center [247, 216] width 35 height 27
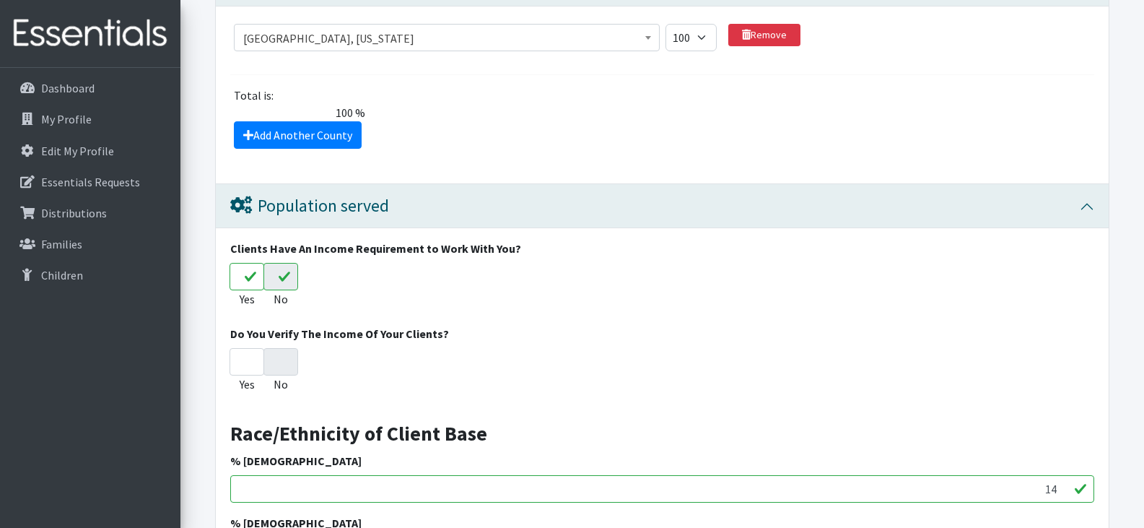
scroll to position [1349, 0]
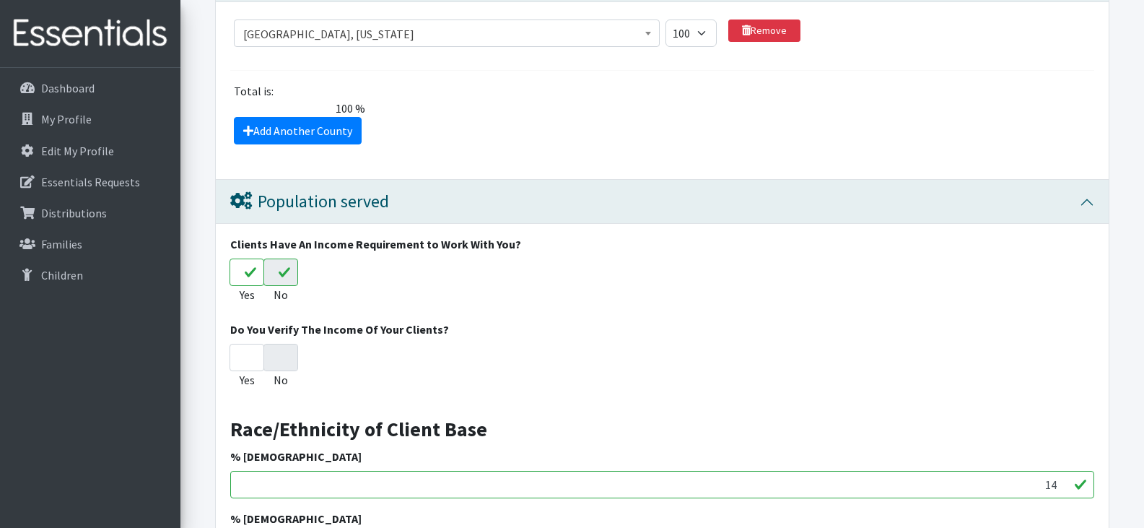
click at [280, 267] on input "No" at bounding box center [281, 271] width 35 height 27
radio input "true"
click at [275, 274] on input "No" at bounding box center [281, 271] width 35 height 27
click at [243, 268] on input "Yes" at bounding box center [247, 271] width 35 height 27
radio input "true"
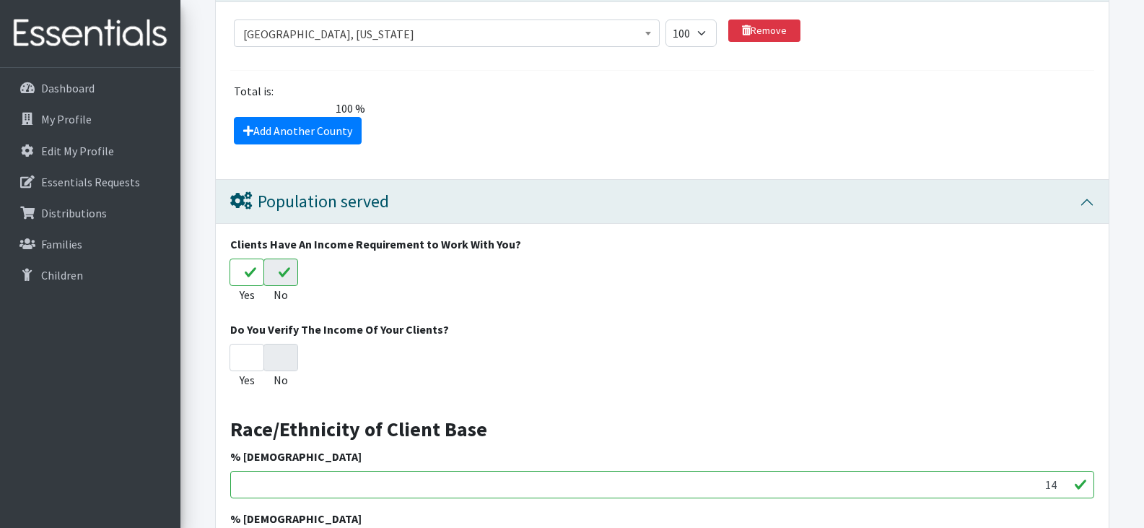
click at [243, 268] on input "Yes" at bounding box center [247, 271] width 35 height 27
click at [245, 266] on input "Yes" at bounding box center [247, 271] width 35 height 27
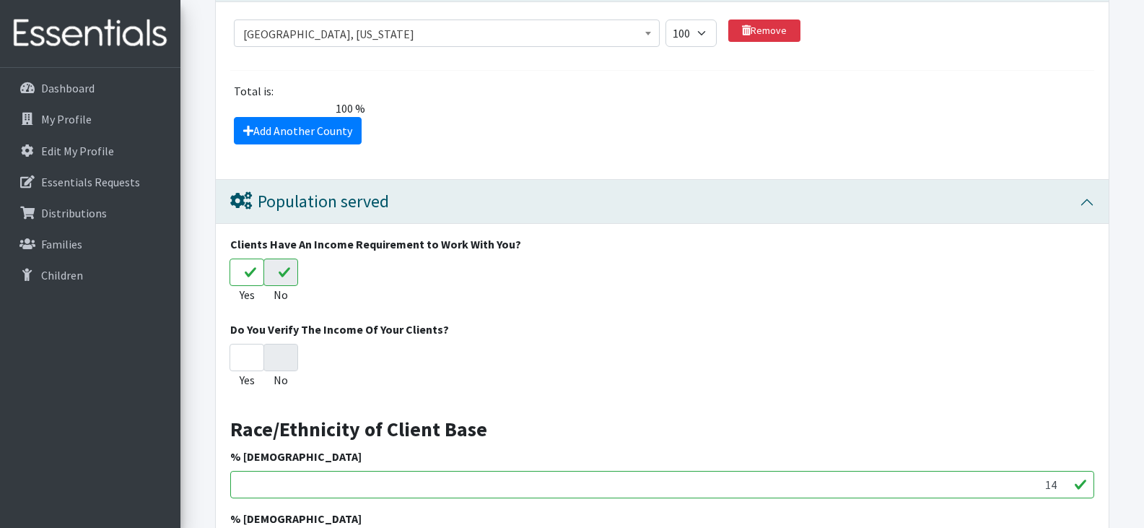
click at [245, 266] on input "Yes" at bounding box center [247, 271] width 35 height 27
click at [249, 272] on input "Yes" at bounding box center [247, 271] width 35 height 27
click at [279, 358] on input "No" at bounding box center [281, 357] width 35 height 27
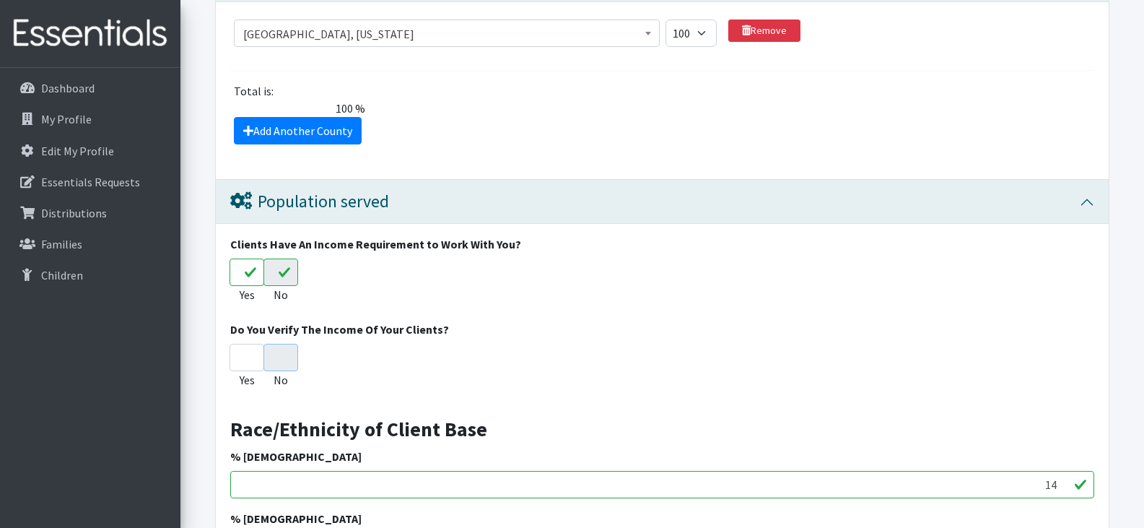
click at [279, 358] on input "No" at bounding box center [281, 357] width 35 height 27
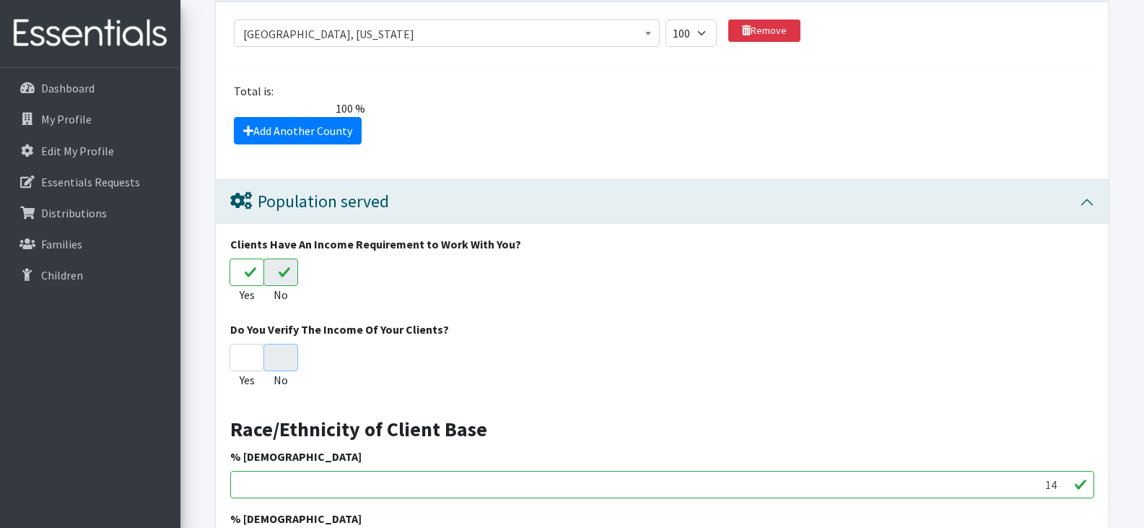
click at [279, 358] on input "No" at bounding box center [281, 357] width 35 height 27
click at [287, 354] on input "No" at bounding box center [281, 357] width 35 height 27
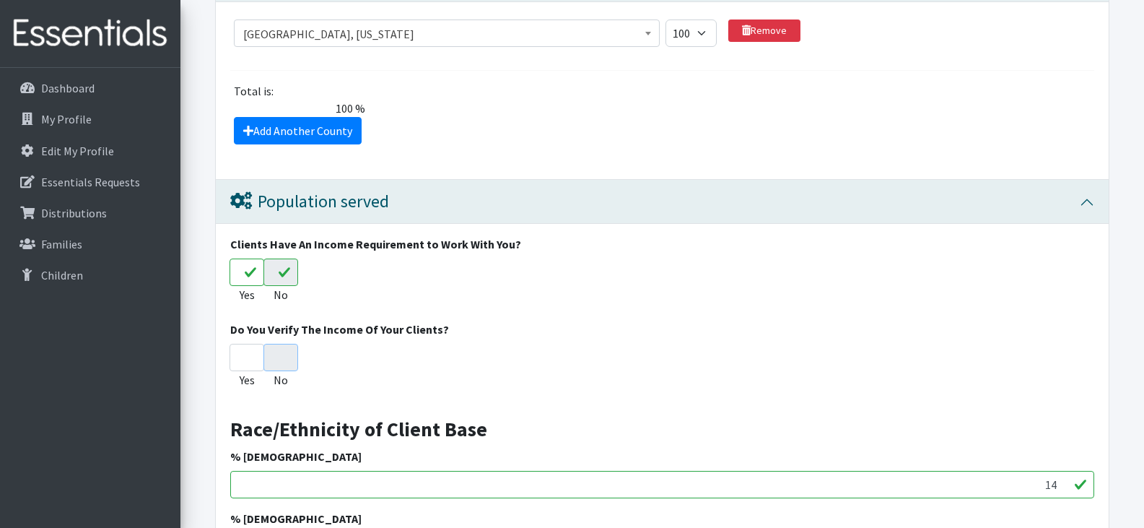
click at [287, 354] on input "No" at bounding box center [281, 357] width 35 height 27
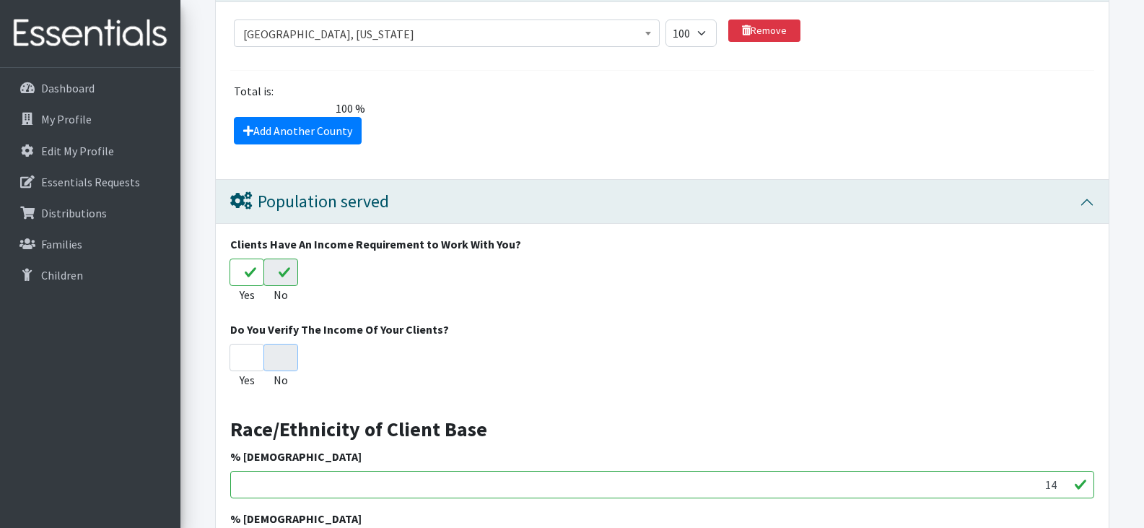
click at [287, 354] on input "No" at bounding box center [281, 357] width 35 height 27
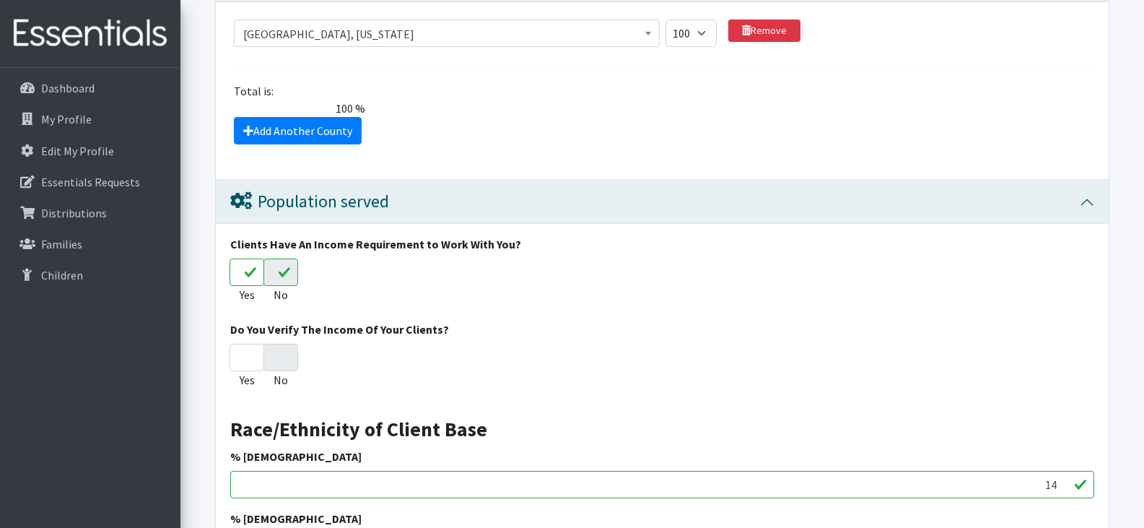
click at [280, 264] on input "No" at bounding box center [281, 271] width 35 height 27
radio input "true"
click at [280, 264] on input "No" at bounding box center [281, 271] width 35 height 27
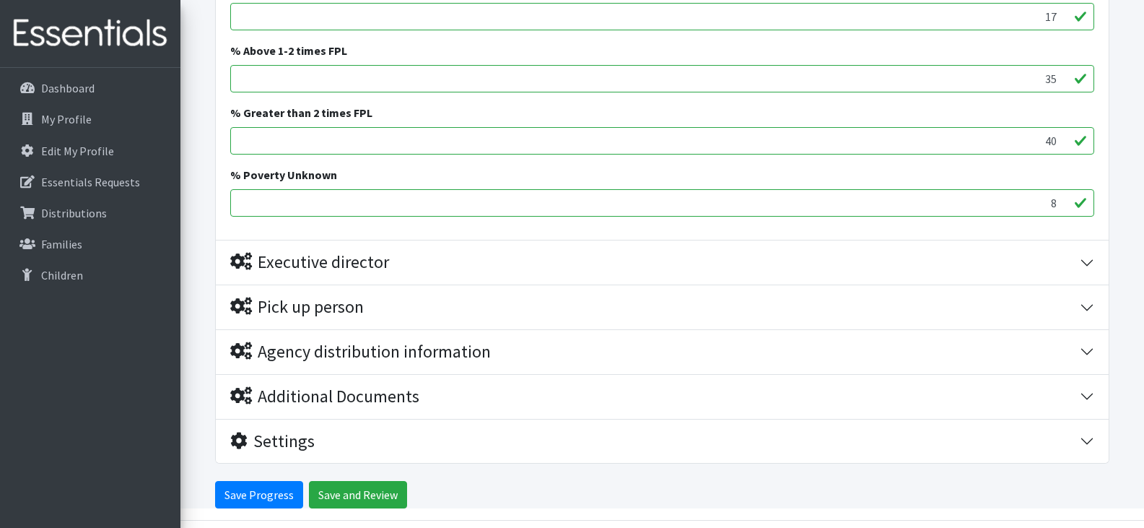
scroll to position [2463, 0]
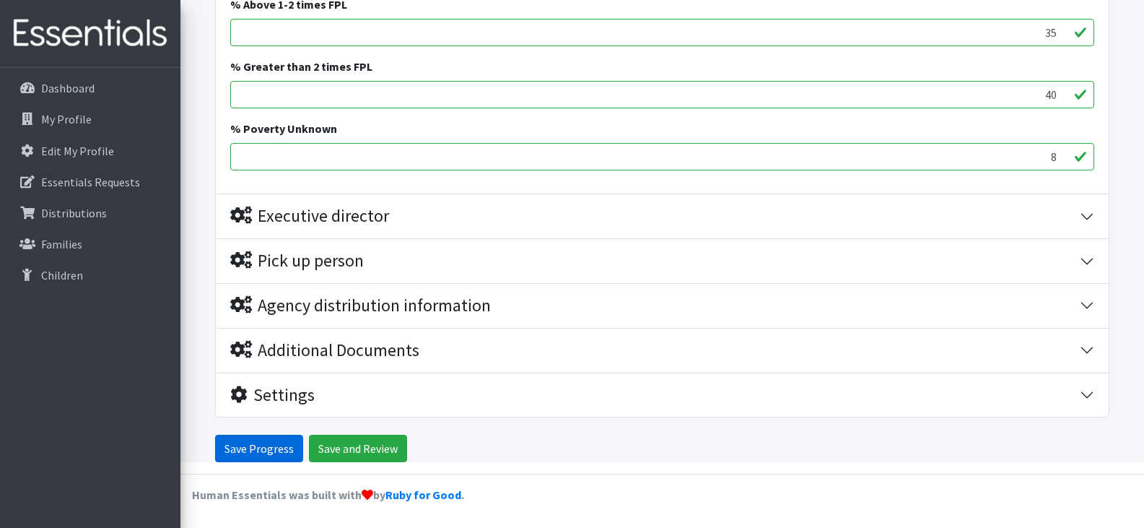
click at [265, 444] on input "Save Progress" at bounding box center [259, 448] width 88 height 27
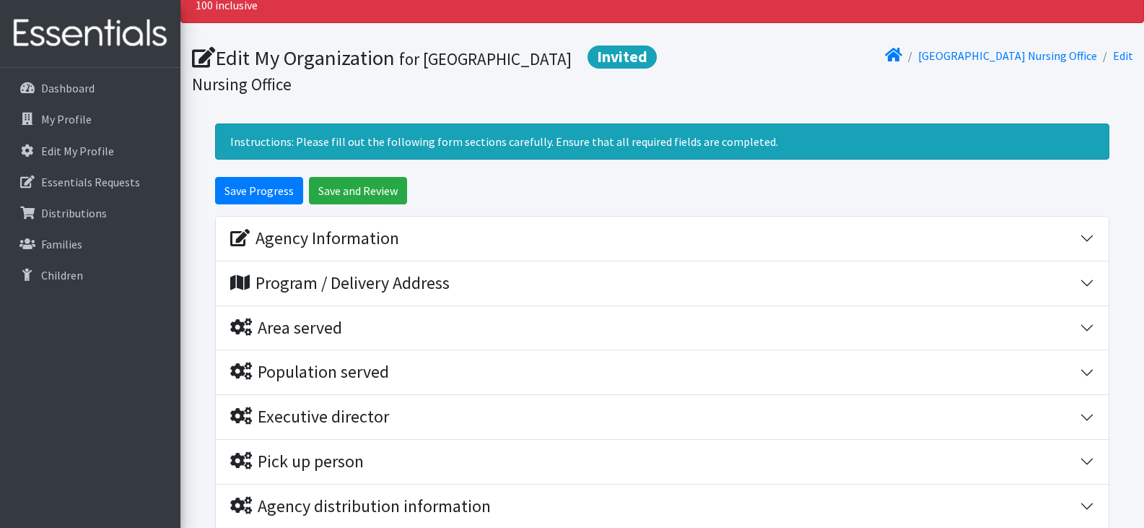
scroll to position [201, 0]
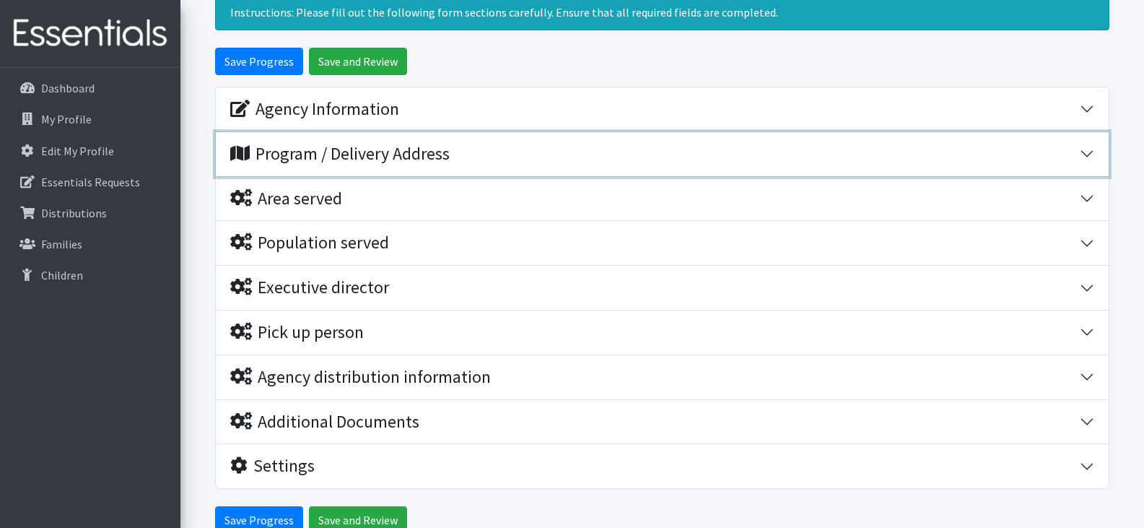
click at [1088, 149] on button "Program / Delivery Address" at bounding box center [662, 154] width 893 height 44
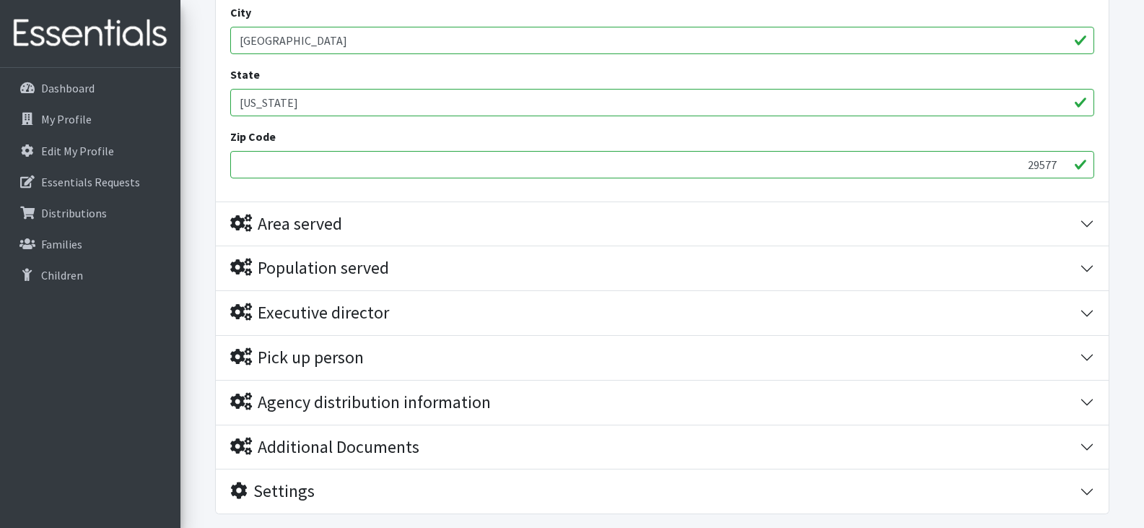
scroll to position [511, 0]
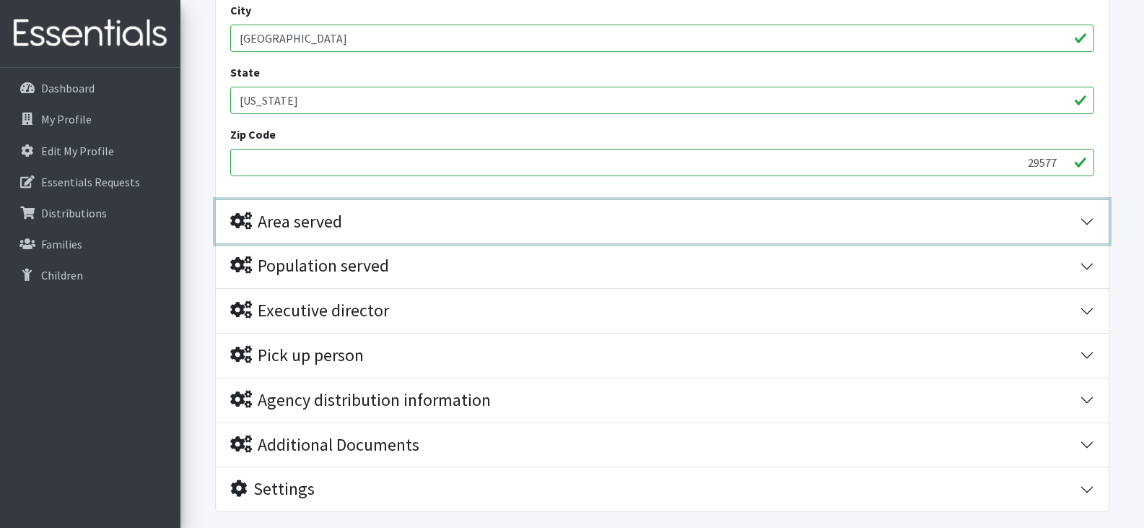
click at [1082, 212] on button "Area served" at bounding box center [662, 222] width 893 height 44
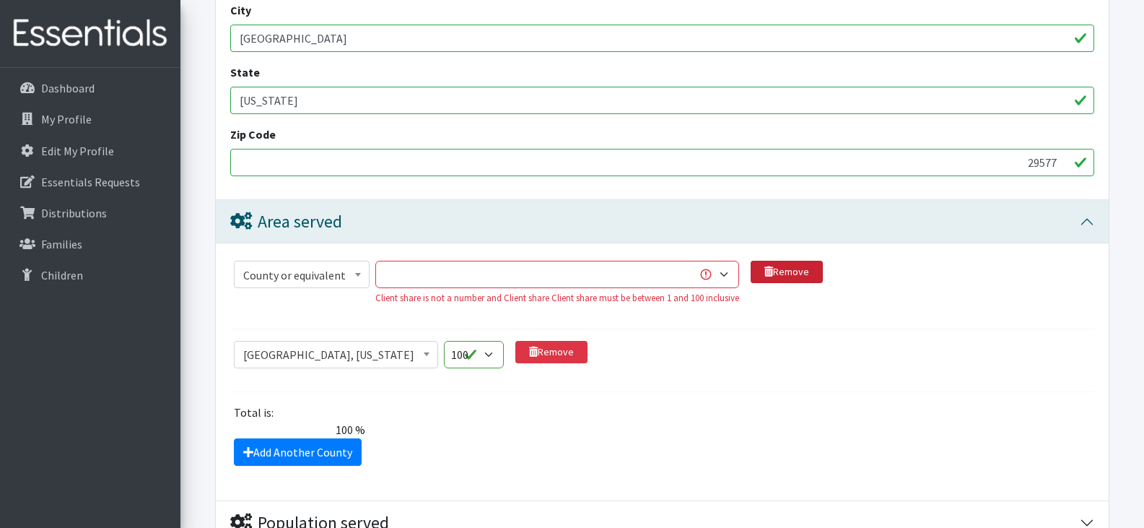
click at [784, 268] on link "Remove" at bounding box center [787, 272] width 72 height 22
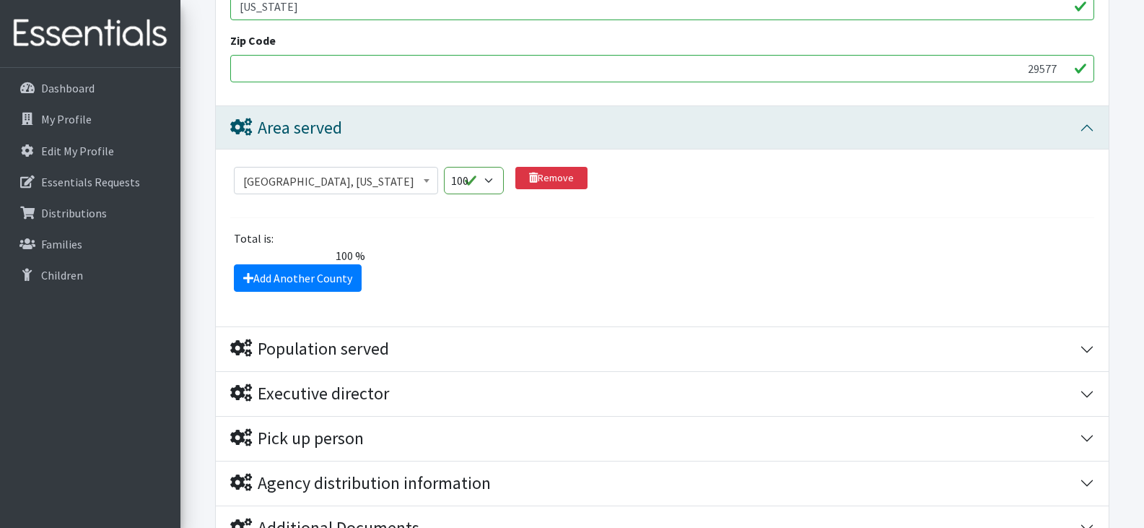
scroll to position [783, 0]
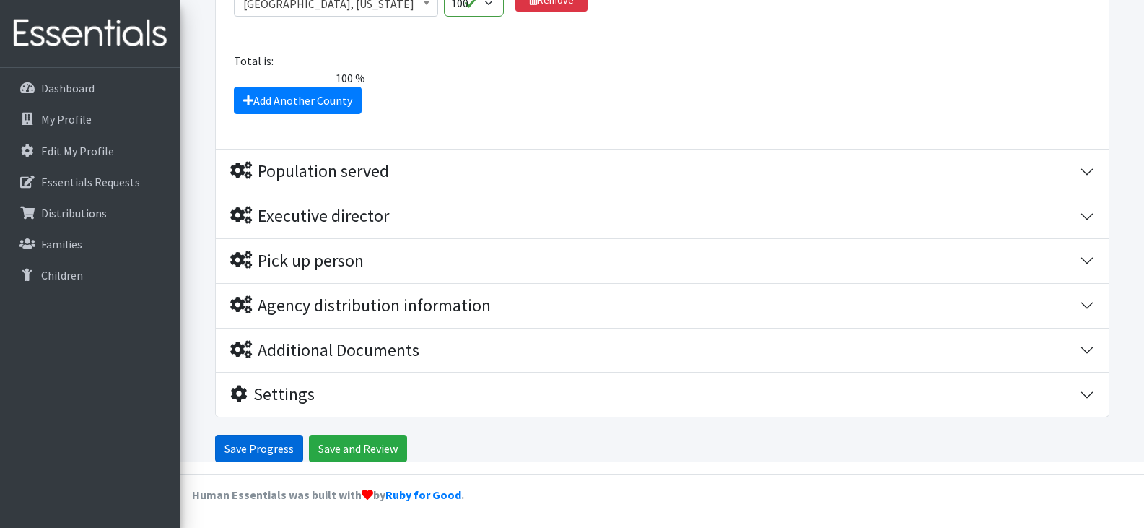
click at [264, 446] on input "Save Progress" at bounding box center [259, 448] width 88 height 27
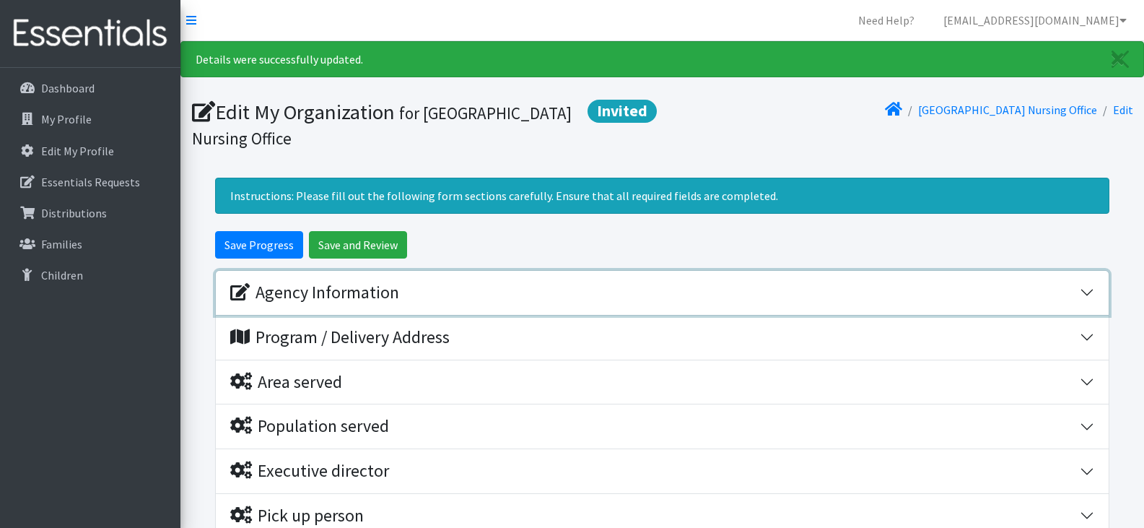
click at [1084, 294] on button "Agency Information" at bounding box center [662, 293] width 893 height 44
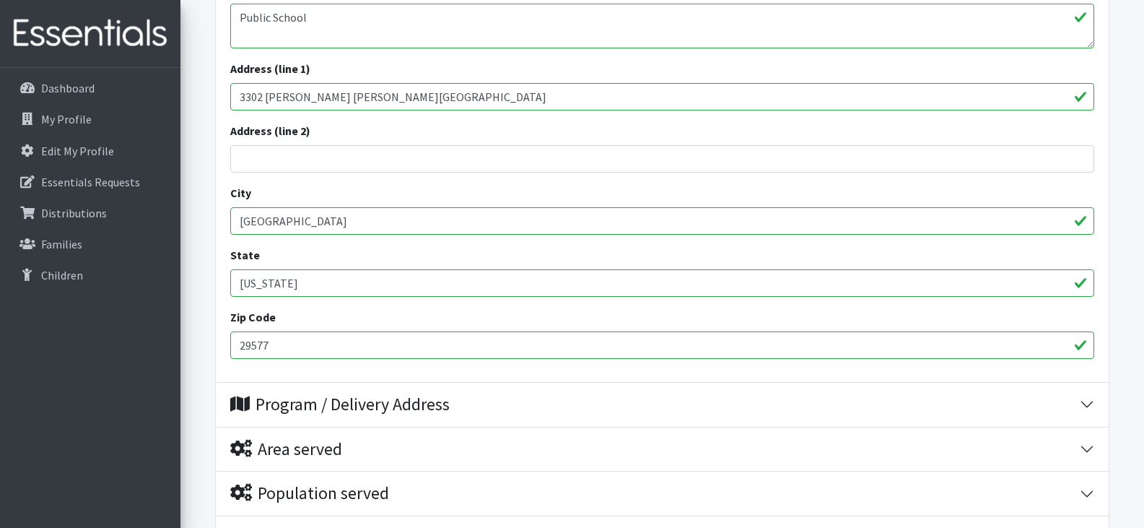
scroll to position [596, 0]
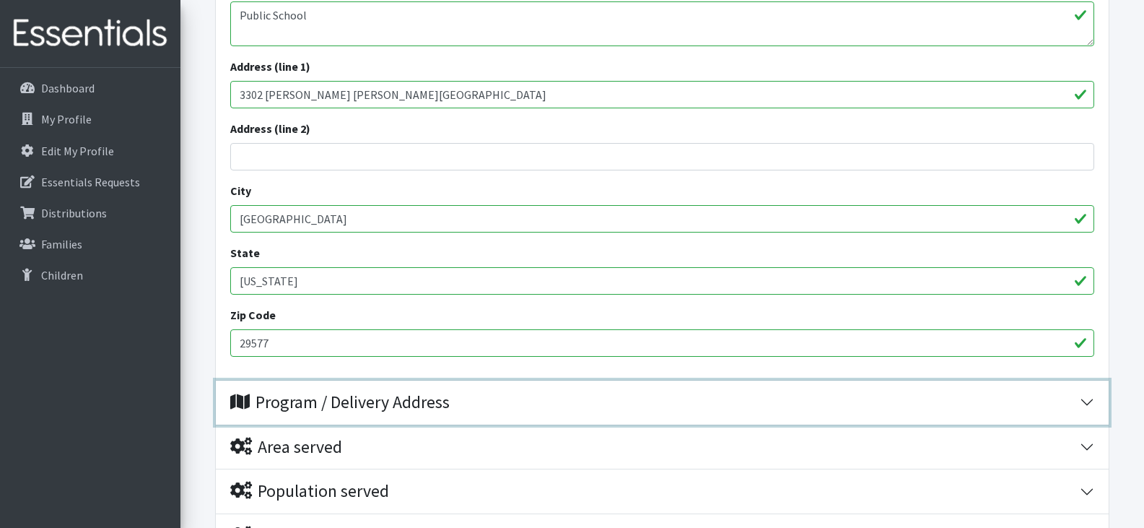
click at [1071, 398] on div "Program / Delivery Address" at bounding box center [655, 402] width 850 height 21
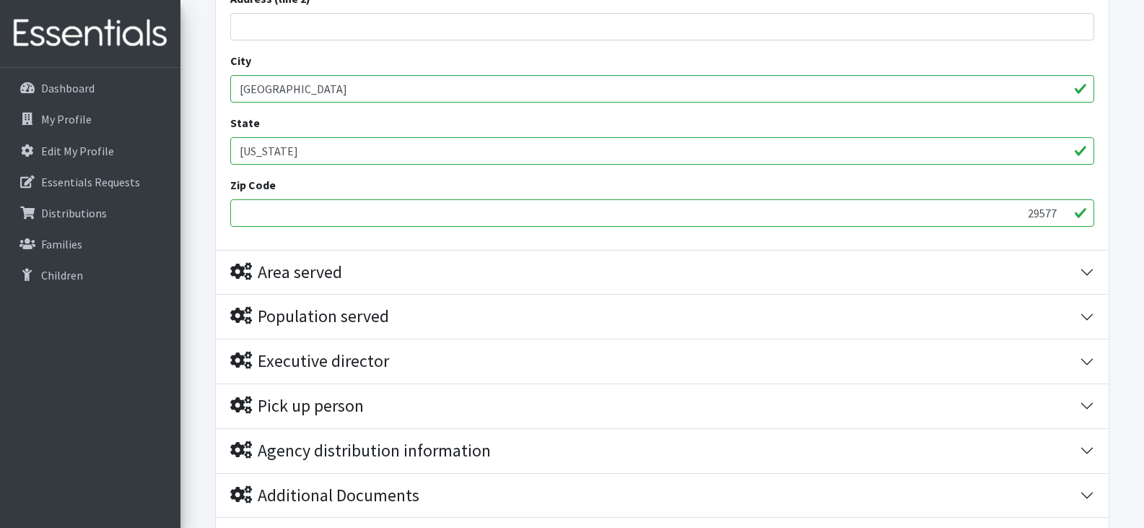
scroll to position [1151, 0]
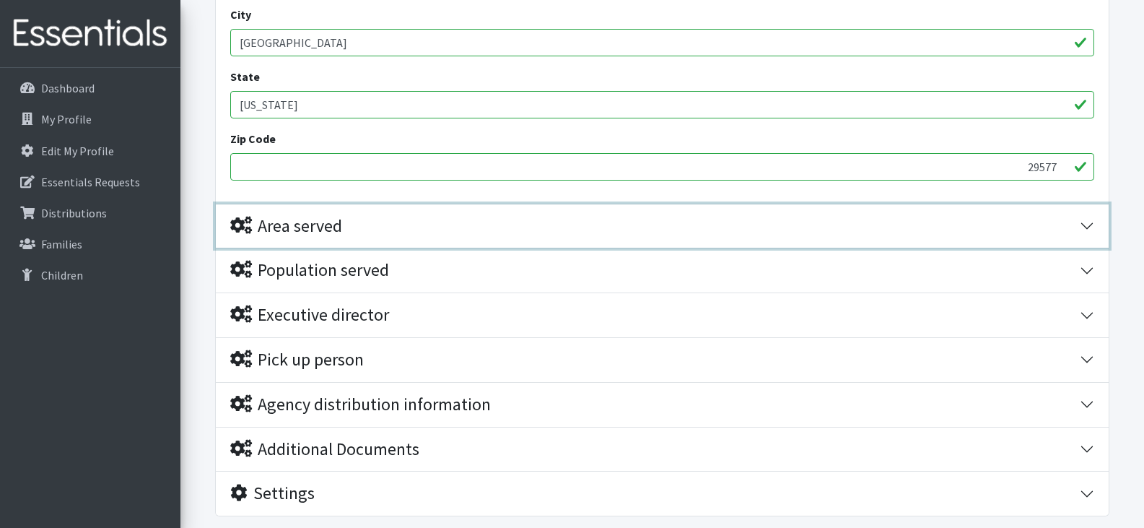
click at [1087, 221] on button "Area served" at bounding box center [662, 226] width 893 height 44
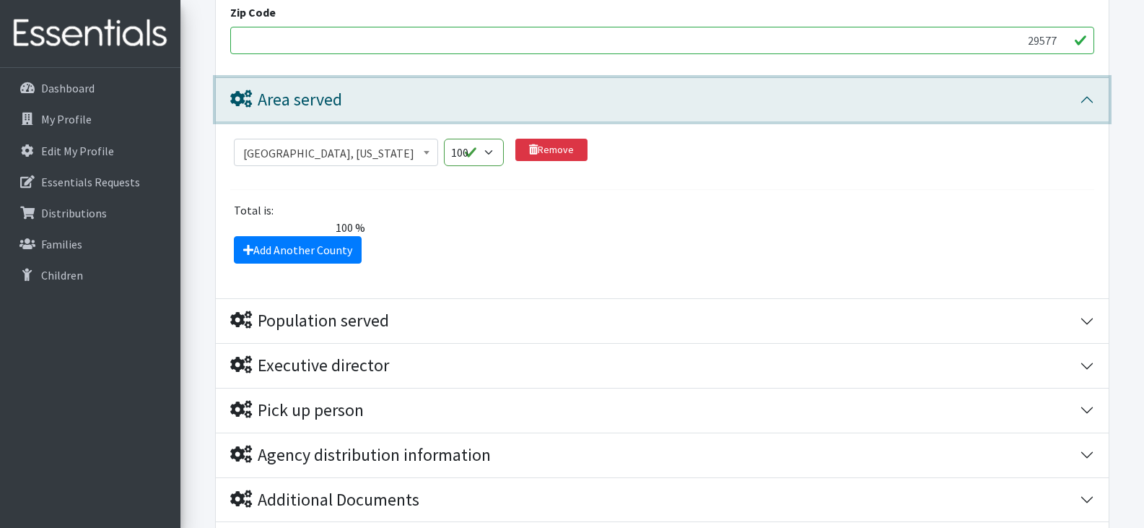
scroll to position [1302, 0]
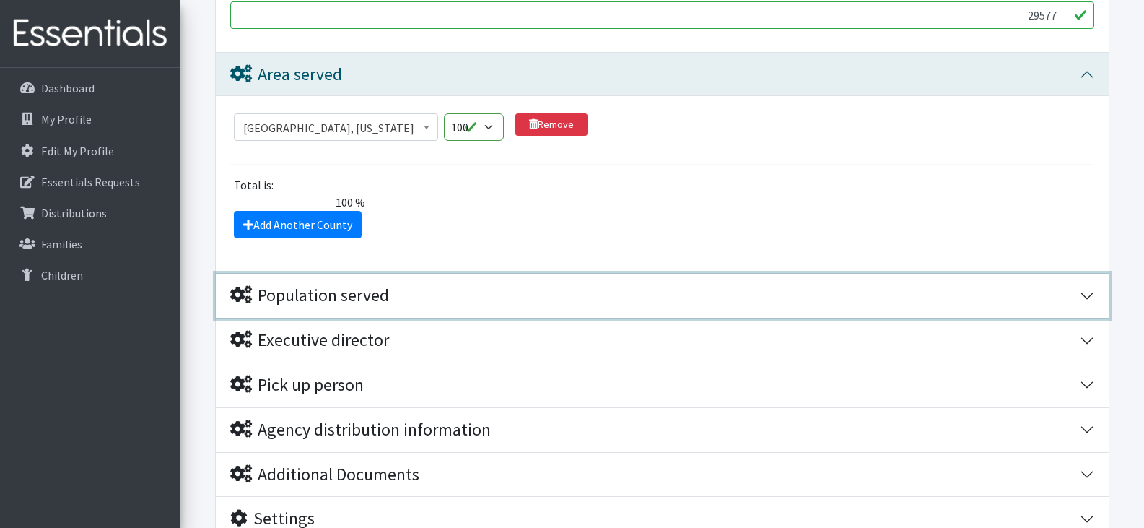
click at [1082, 285] on button "Population served" at bounding box center [662, 296] width 893 height 44
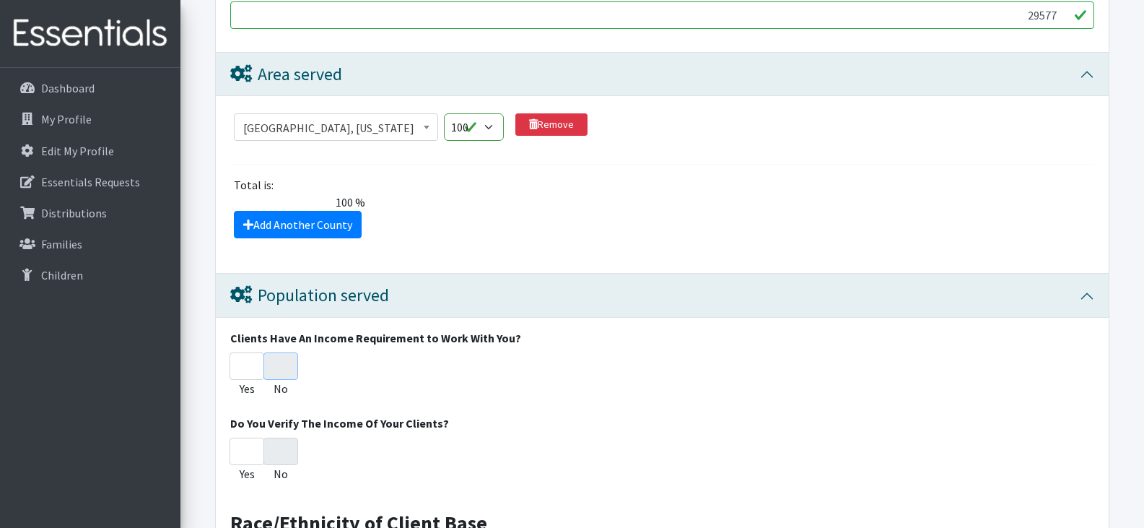
click at [283, 369] on input "No" at bounding box center [281, 365] width 35 height 27
click at [278, 453] on input "No" at bounding box center [281, 451] width 35 height 27
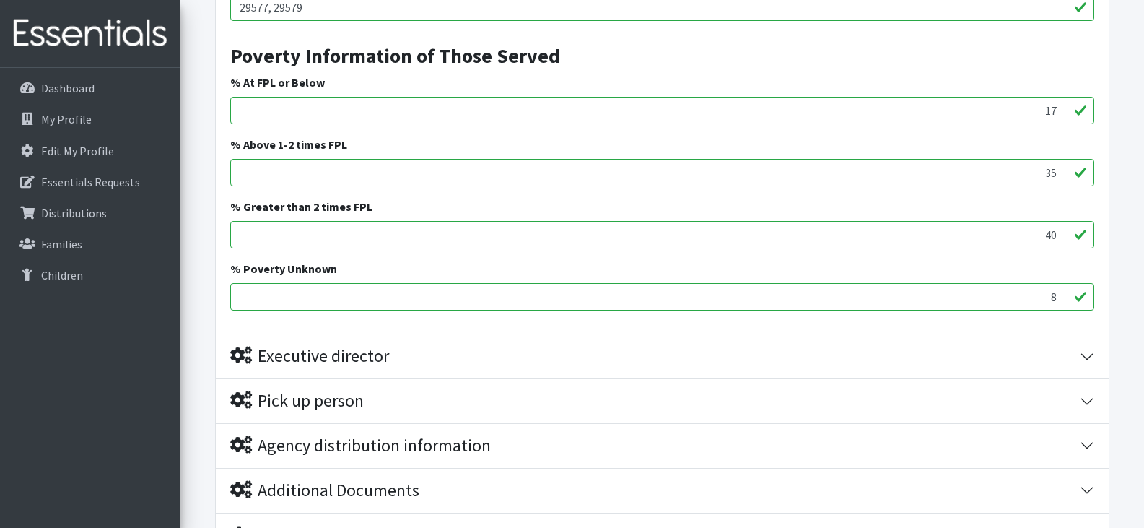
scroll to position [2379, 0]
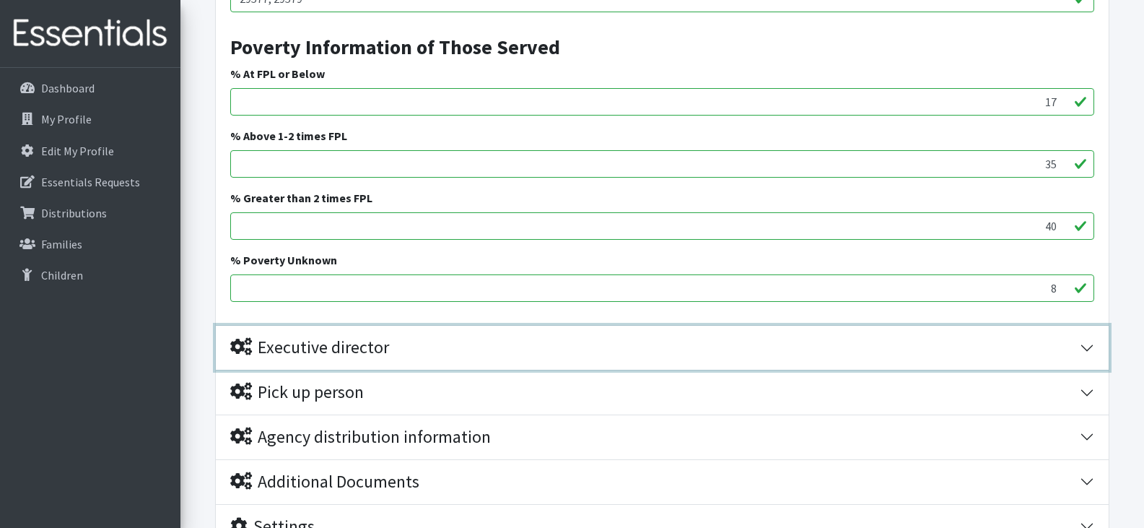
click at [1082, 346] on button "Executive director" at bounding box center [662, 348] width 893 height 44
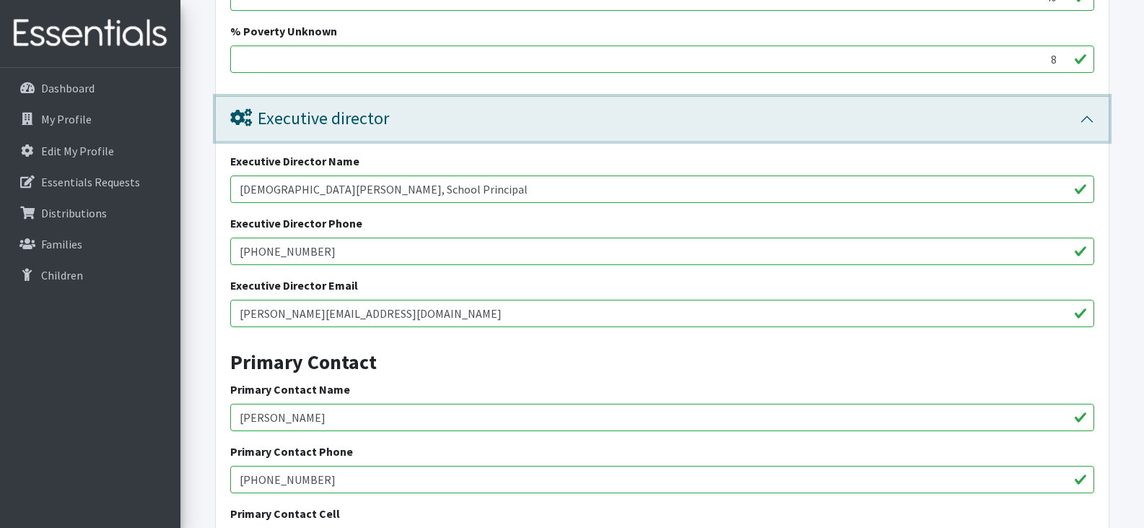
scroll to position [2623, 0]
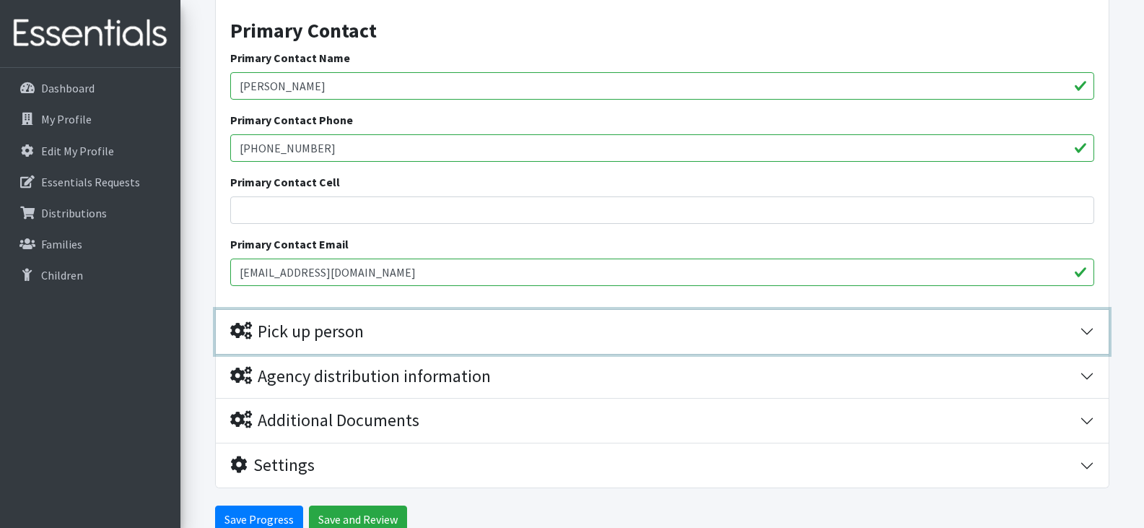
click at [1085, 324] on button "Pick up person" at bounding box center [662, 332] width 893 height 44
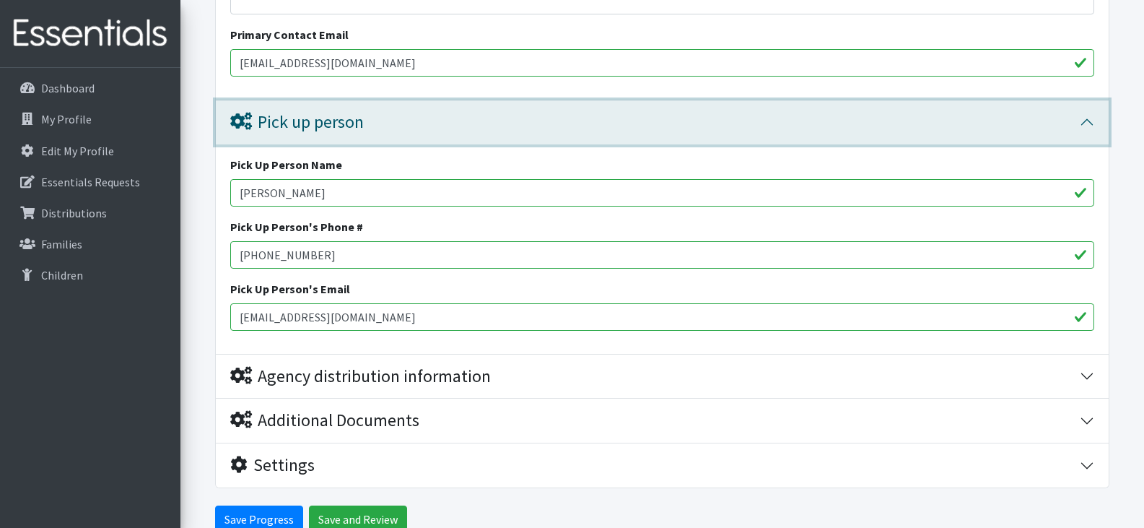
scroll to position [3219, 0]
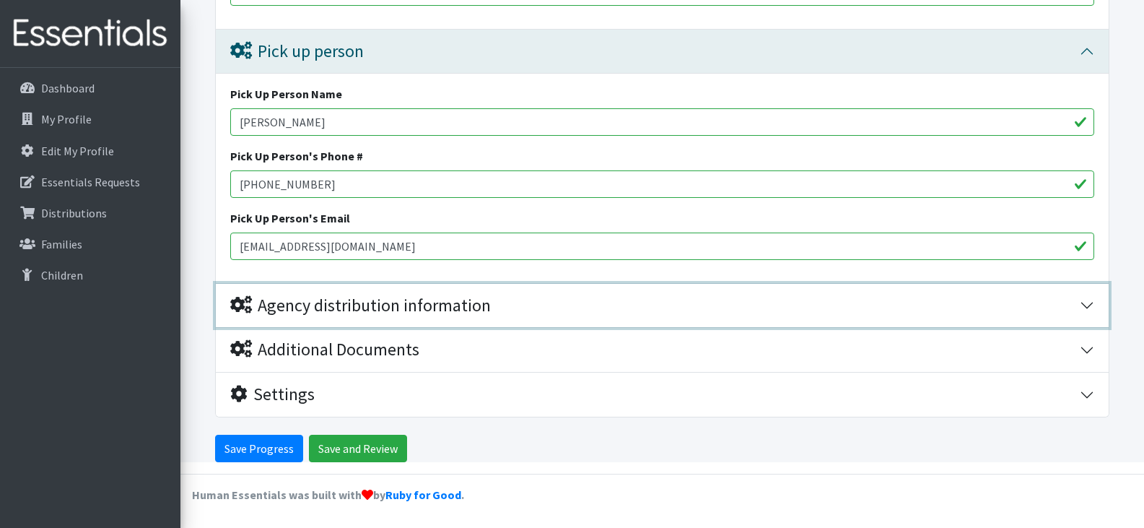
click at [1081, 305] on button "Agency distribution information" at bounding box center [662, 306] width 893 height 44
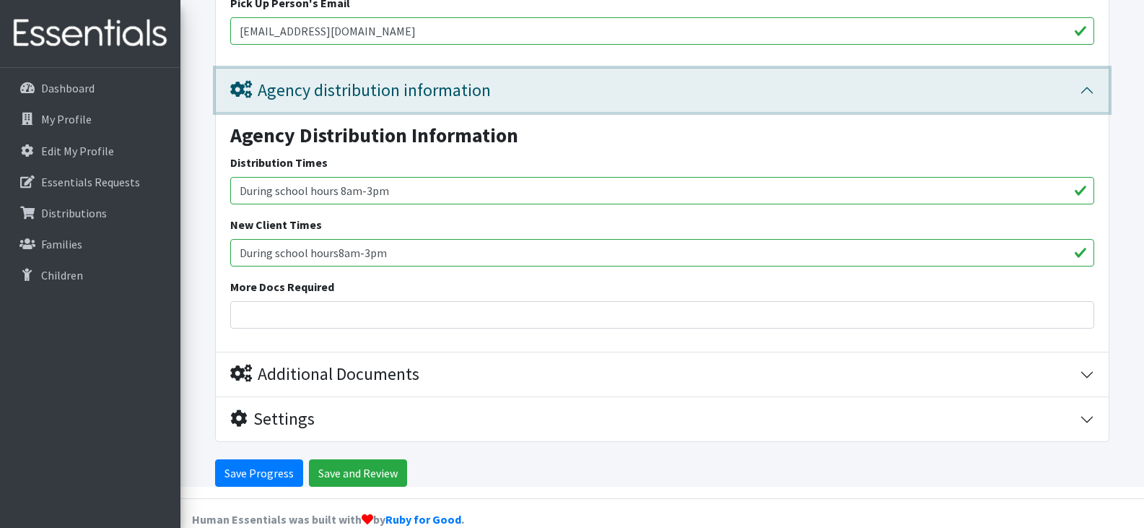
scroll to position [3459, 0]
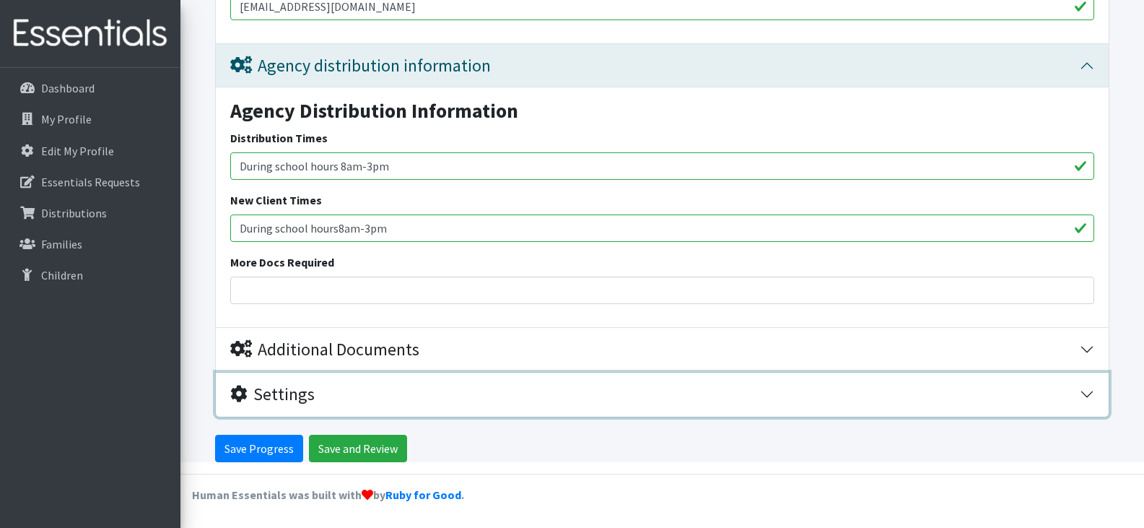
click at [1089, 393] on button "Settings" at bounding box center [662, 395] width 893 height 44
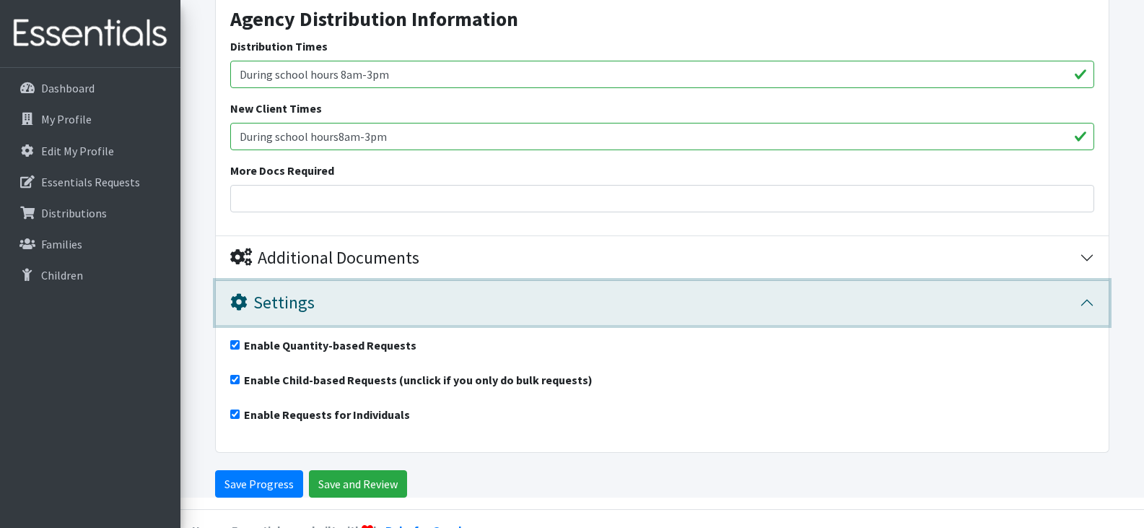
scroll to position [3586, 0]
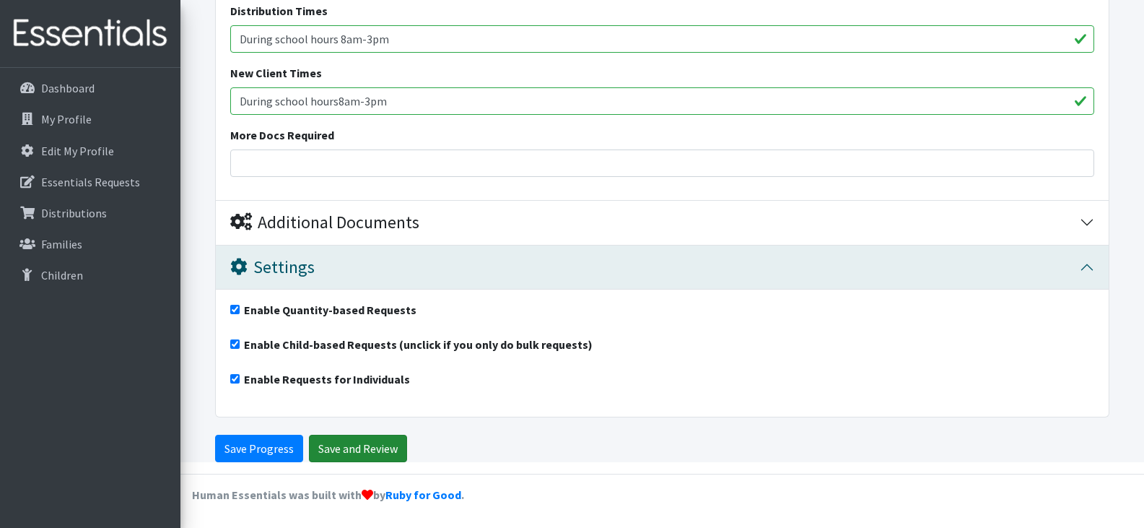
click at [341, 445] on input "Save and Review" at bounding box center [358, 448] width 98 height 27
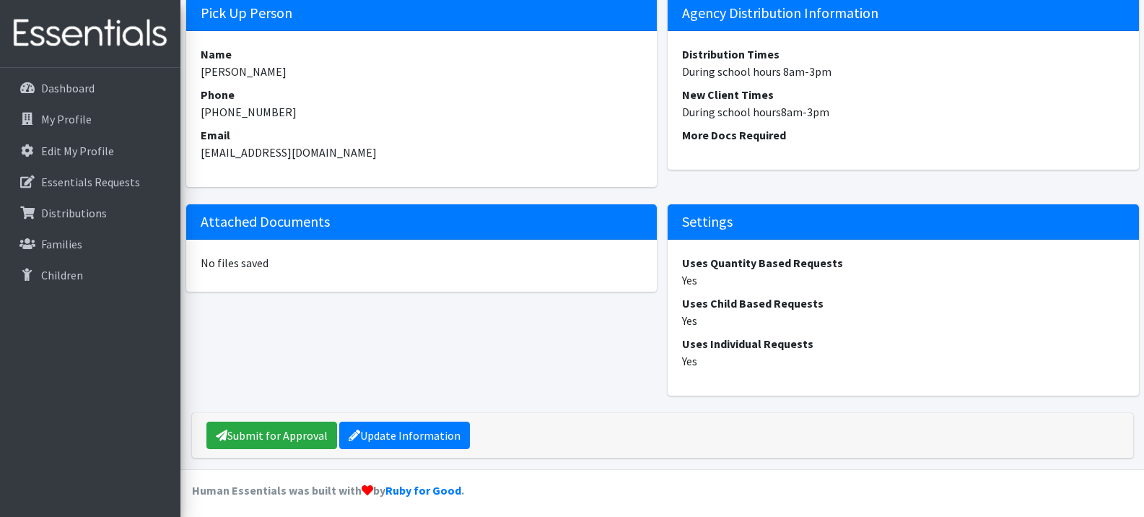
scroll to position [1386, 0]
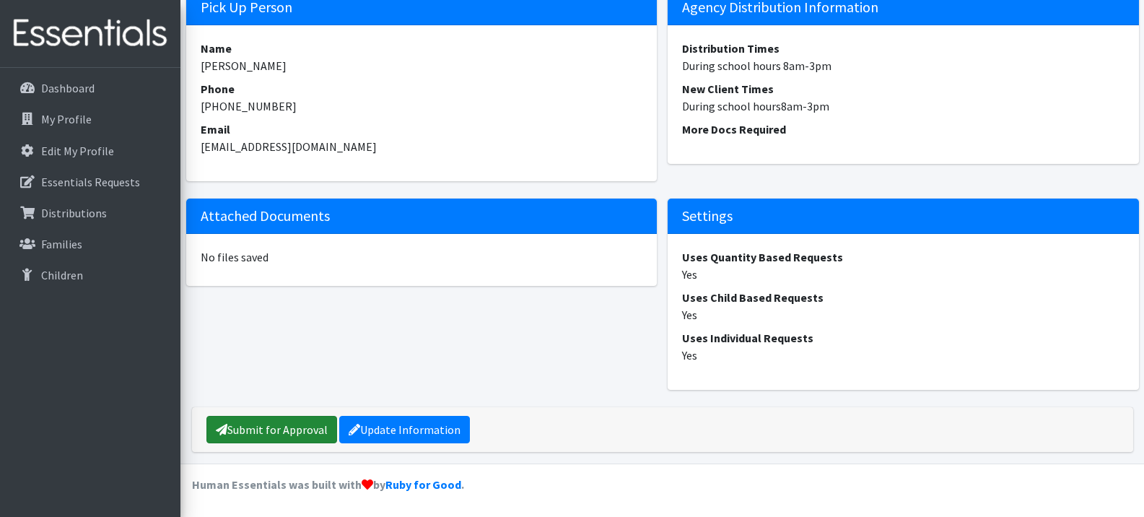
click at [289, 443] on link "Submit for Approval" at bounding box center [271, 429] width 131 height 27
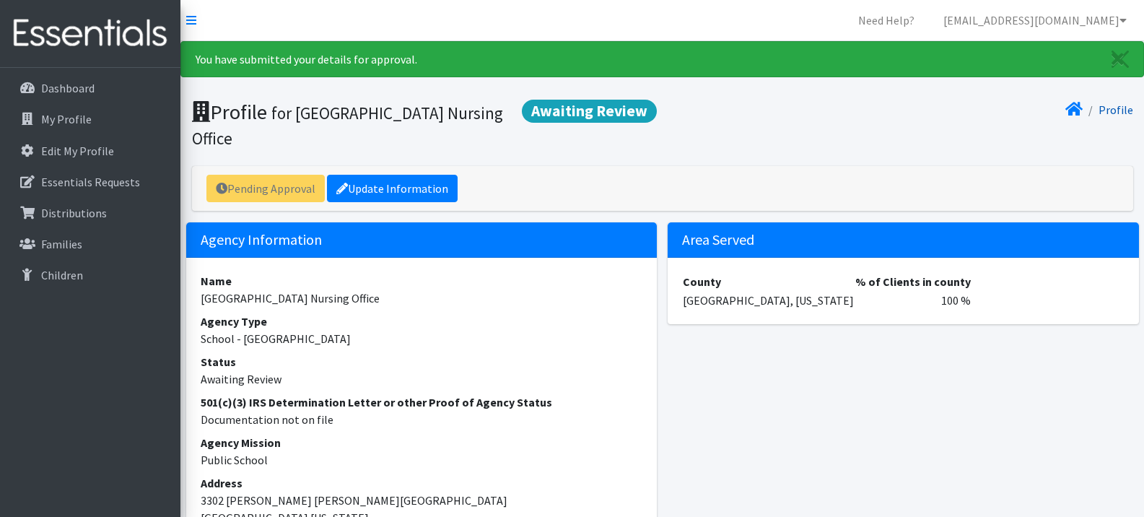
click at [1126, 112] on link "Profile" at bounding box center [1116, 110] width 35 height 14
click at [1114, 110] on link "Profile" at bounding box center [1116, 110] width 35 height 14
click at [1079, 110] on icon at bounding box center [1074, 109] width 17 height 12
